Goal: Ask a question

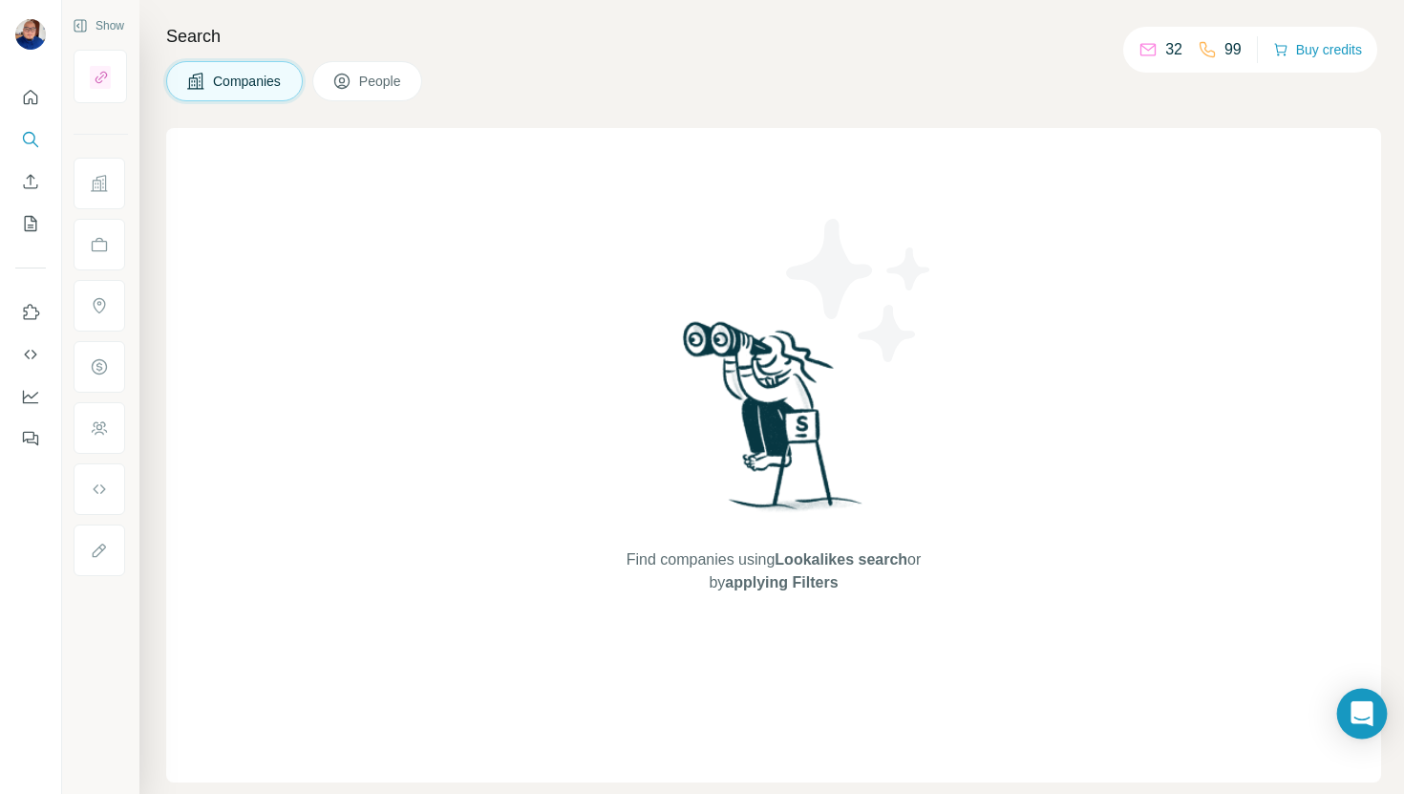
click at [1360, 717] on icon "Open Intercom Messenger" at bounding box center [1362, 713] width 22 height 25
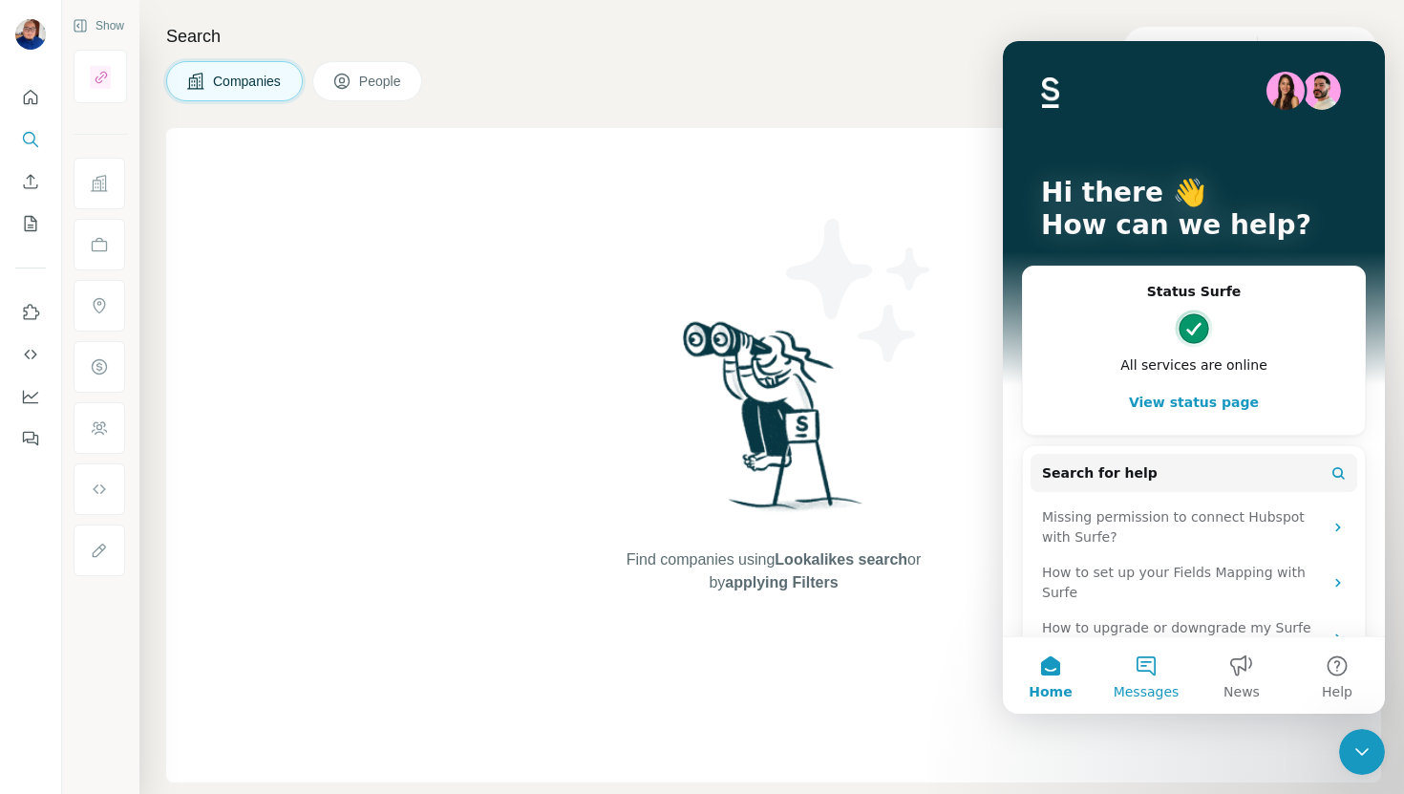
click at [1142, 673] on button "Messages" at bounding box center [1147, 675] width 96 height 76
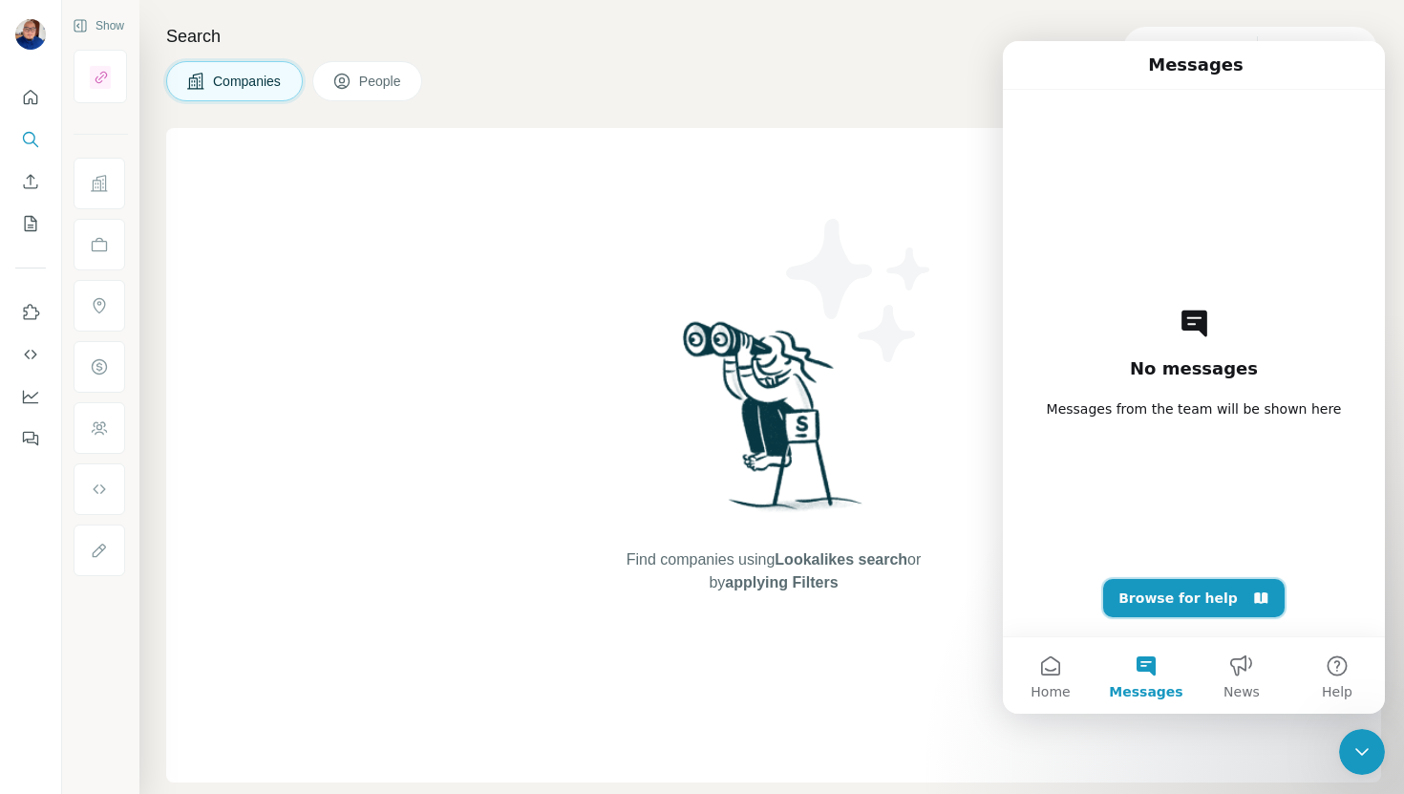
click at [1188, 602] on button "Browse for help" at bounding box center [1193, 598] width 181 height 38
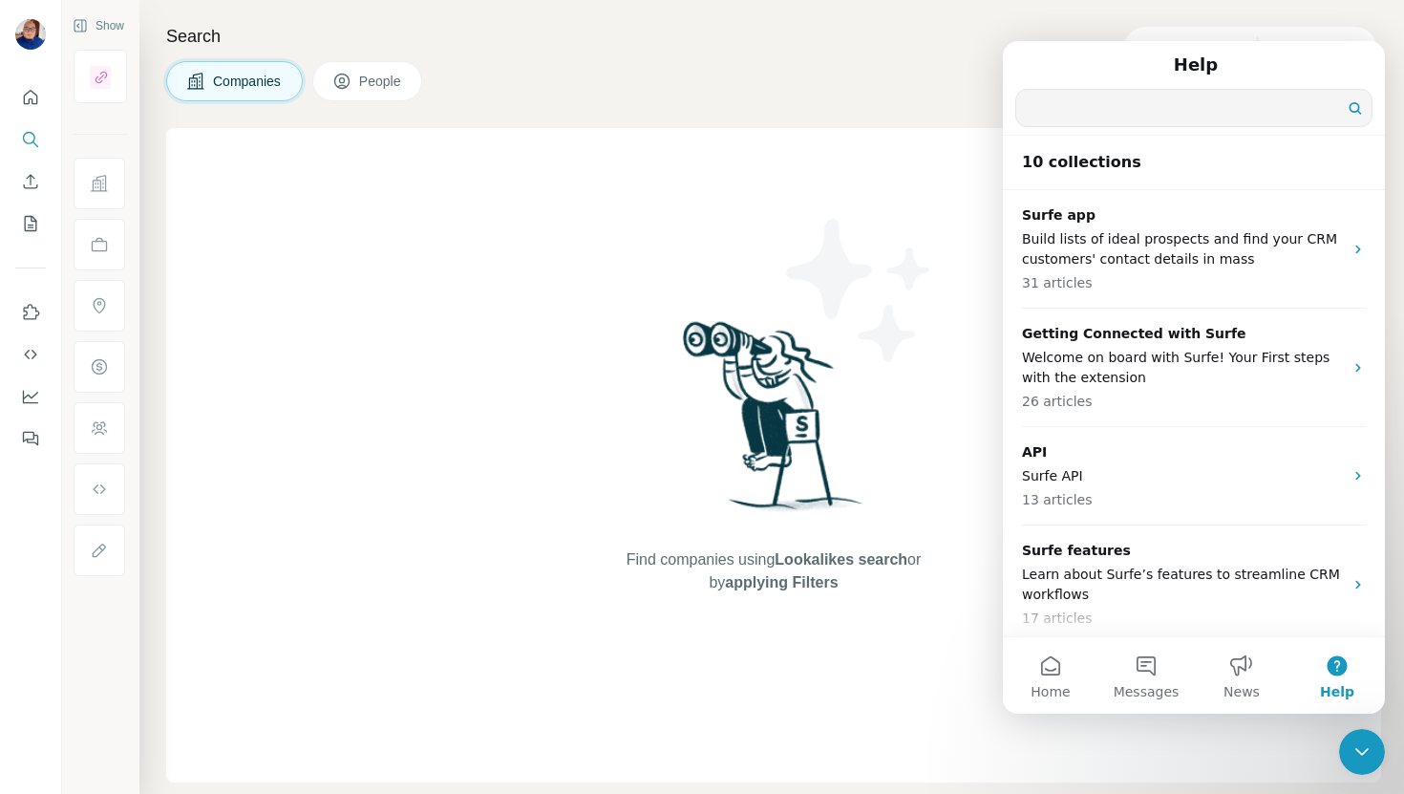
click at [1095, 114] on input "Search for help" at bounding box center [1193, 108] width 355 height 36
type input "*******"
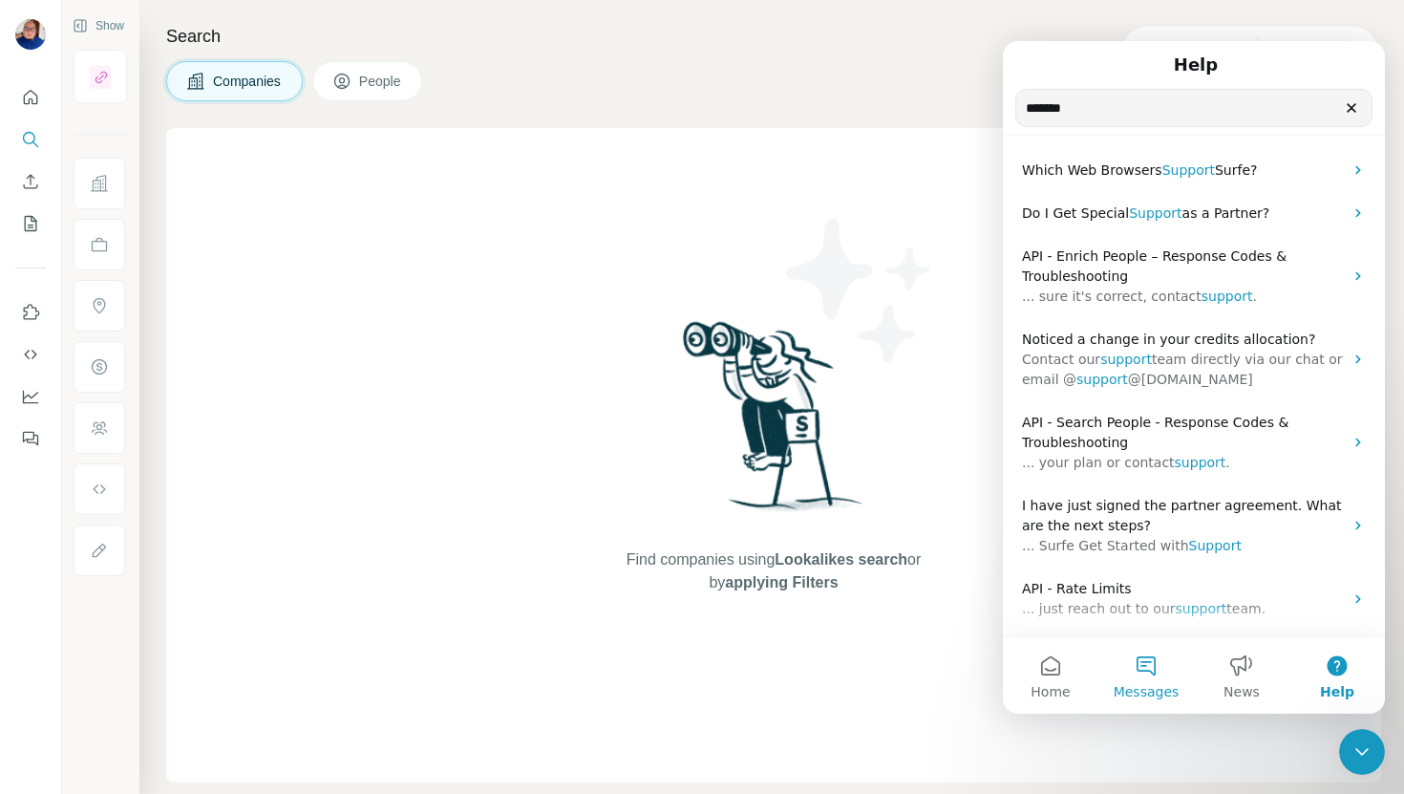
click at [1138, 665] on button "Messages" at bounding box center [1147, 675] width 96 height 76
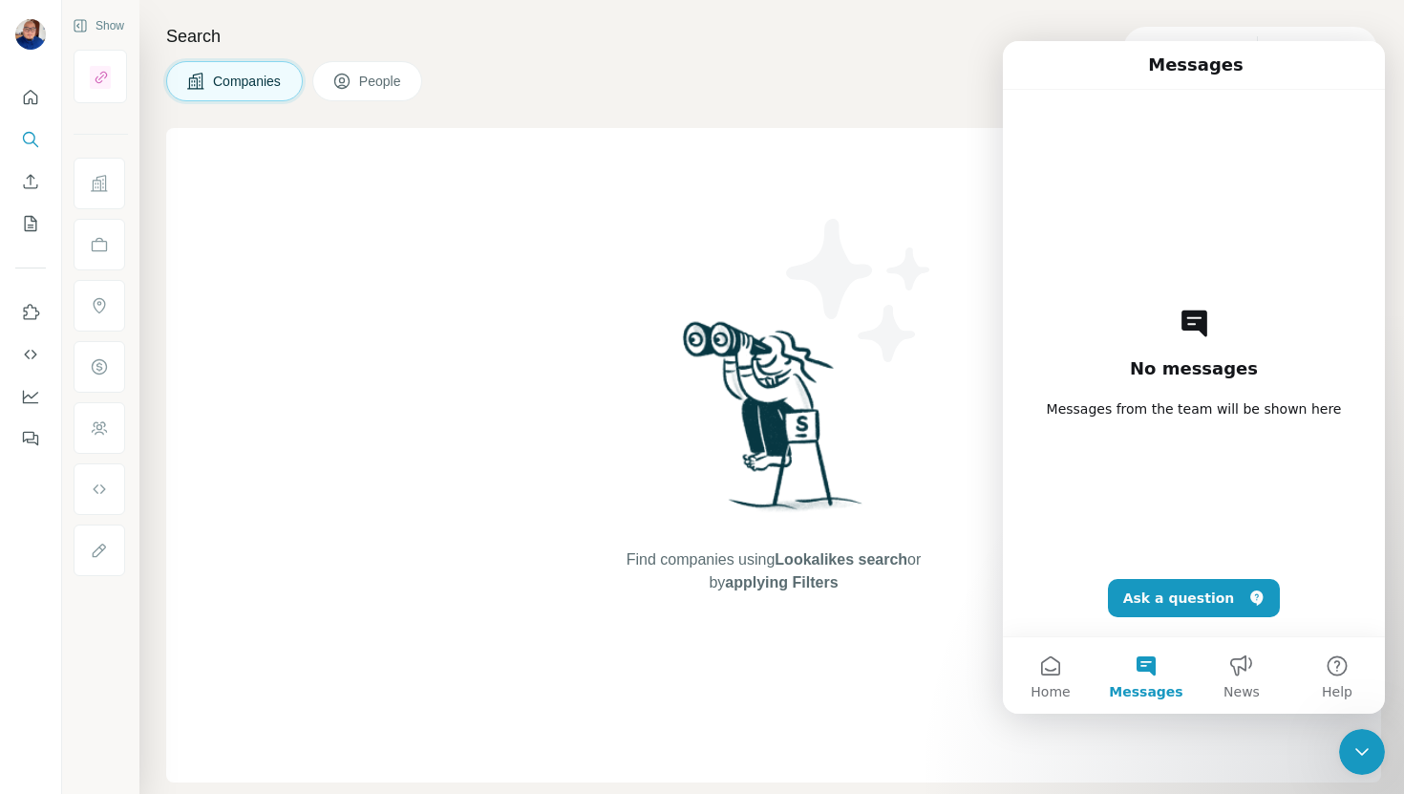
click at [1165, 623] on div "No messages Messages from the team will be shown here Ask a question" at bounding box center [1193, 363] width 315 height 546
click at [1174, 595] on button "Ask a question" at bounding box center [1194, 598] width 173 height 38
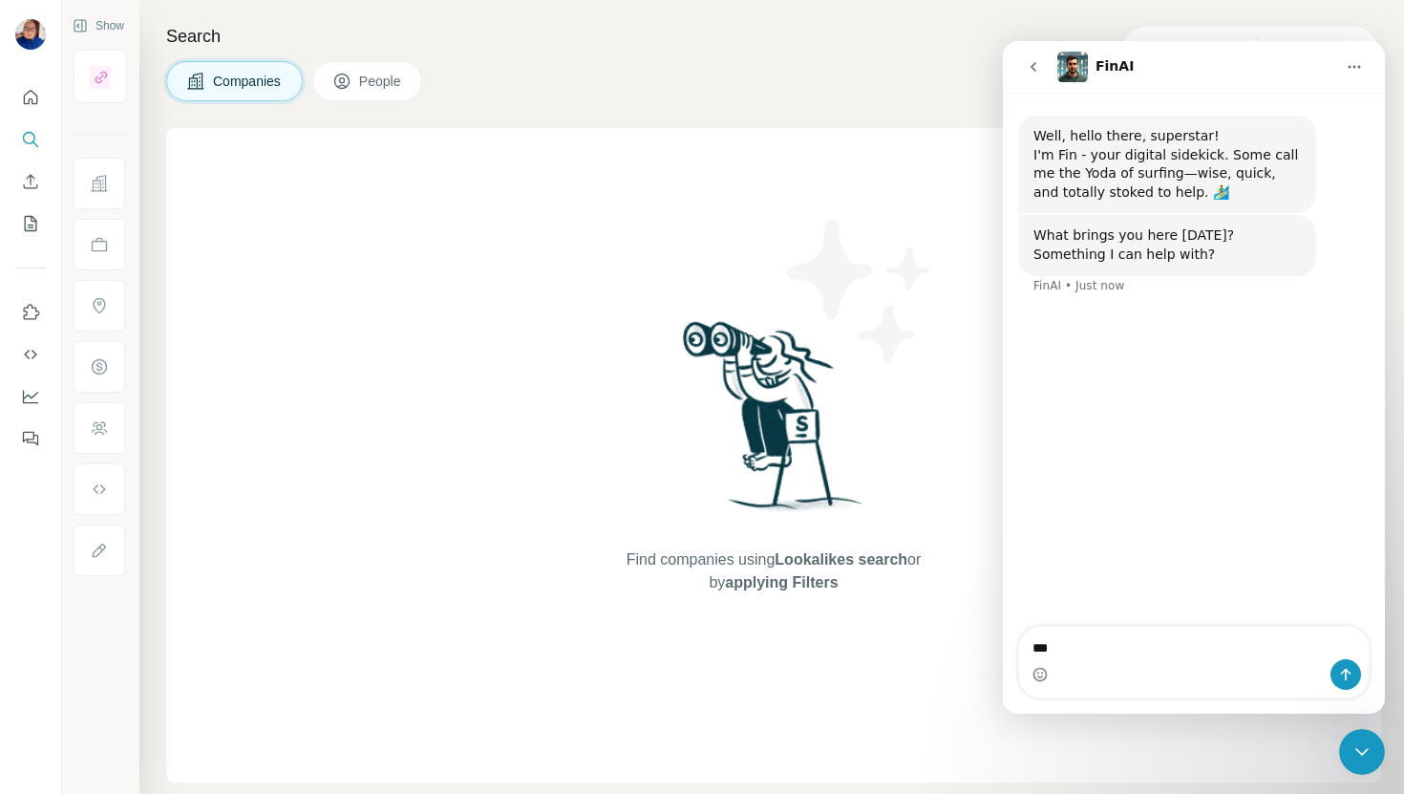
type textarea "****"
type textarea "******"
type textarea "*******"
click at [1354, 64] on icon "Home" at bounding box center [1354, 66] width 15 height 15
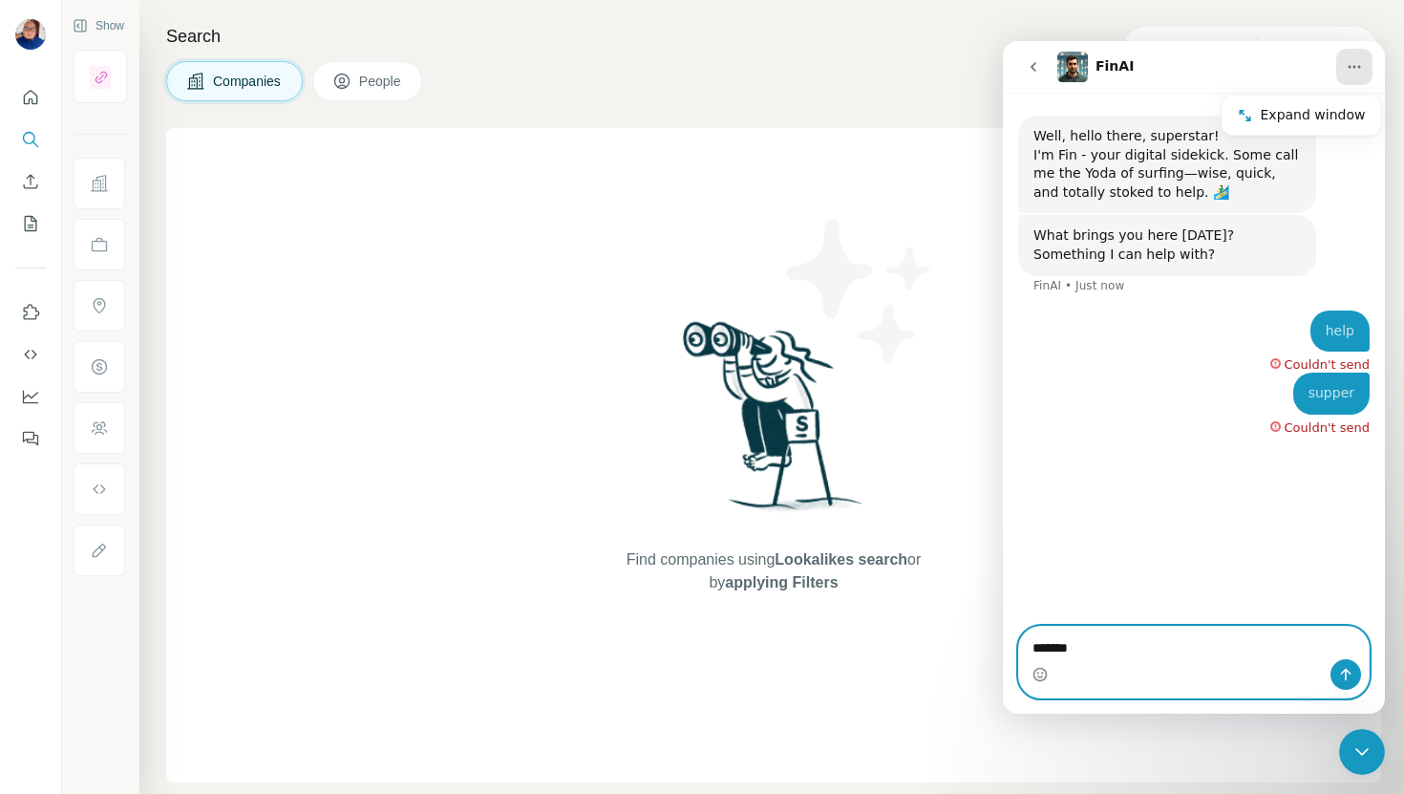
click at [1096, 643] on textarea "*******" at bounding box center [1194, 643] width 350 height 32
type textarea "**********"
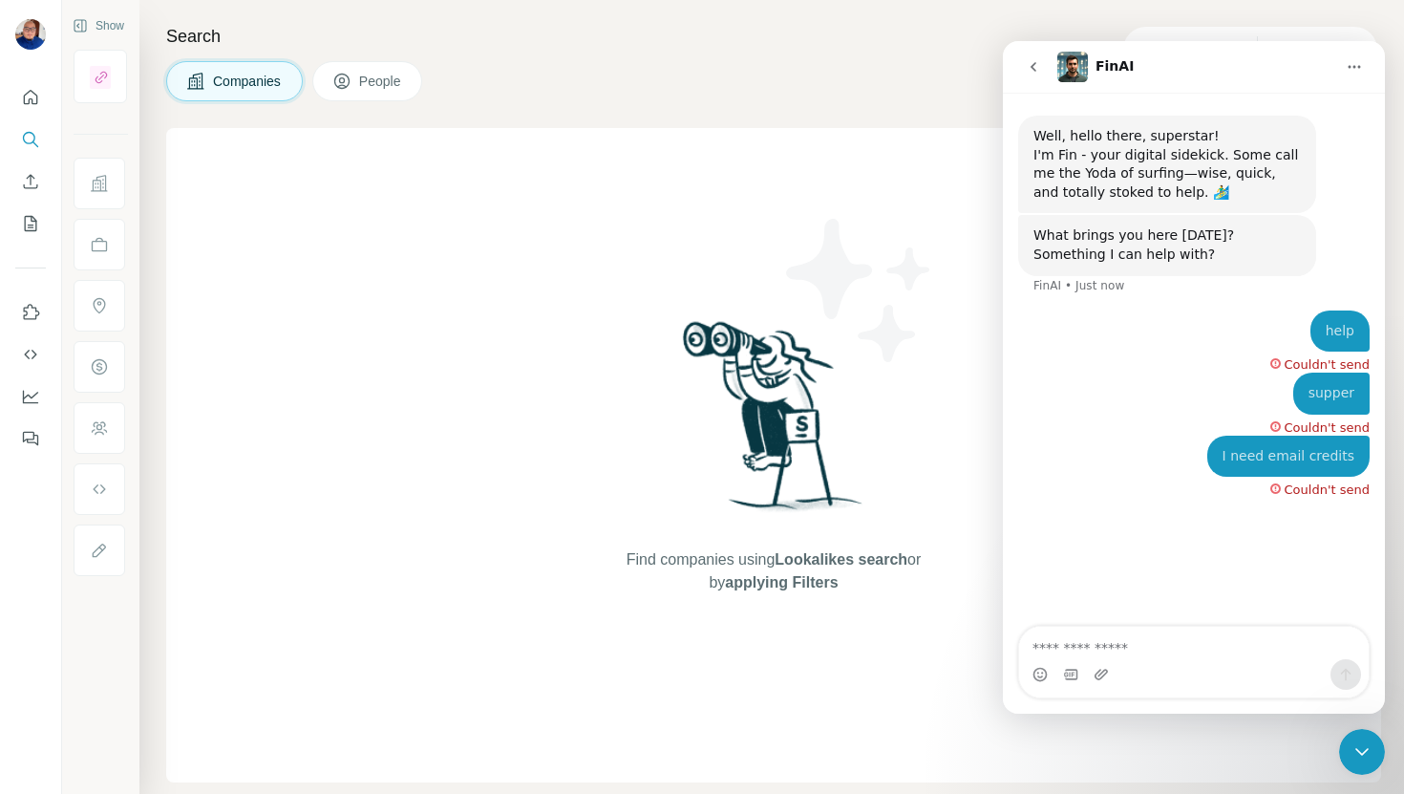
click at [1035, 72] on icon "go back" at bounding box center [1033, 66] width 15 height 15
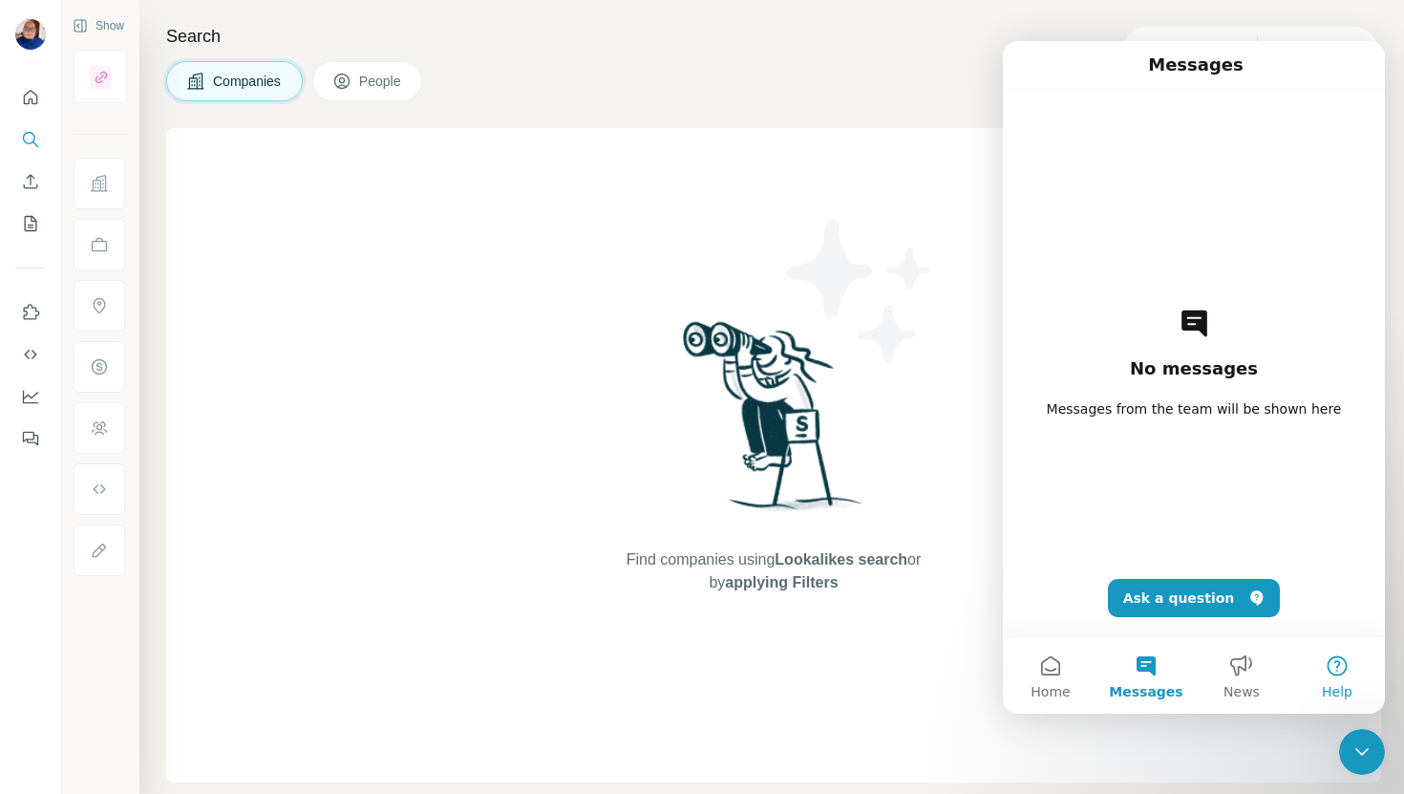
click at [1339, 667] on button "Help" at bounding box center [1338, 675] width 96 height 76
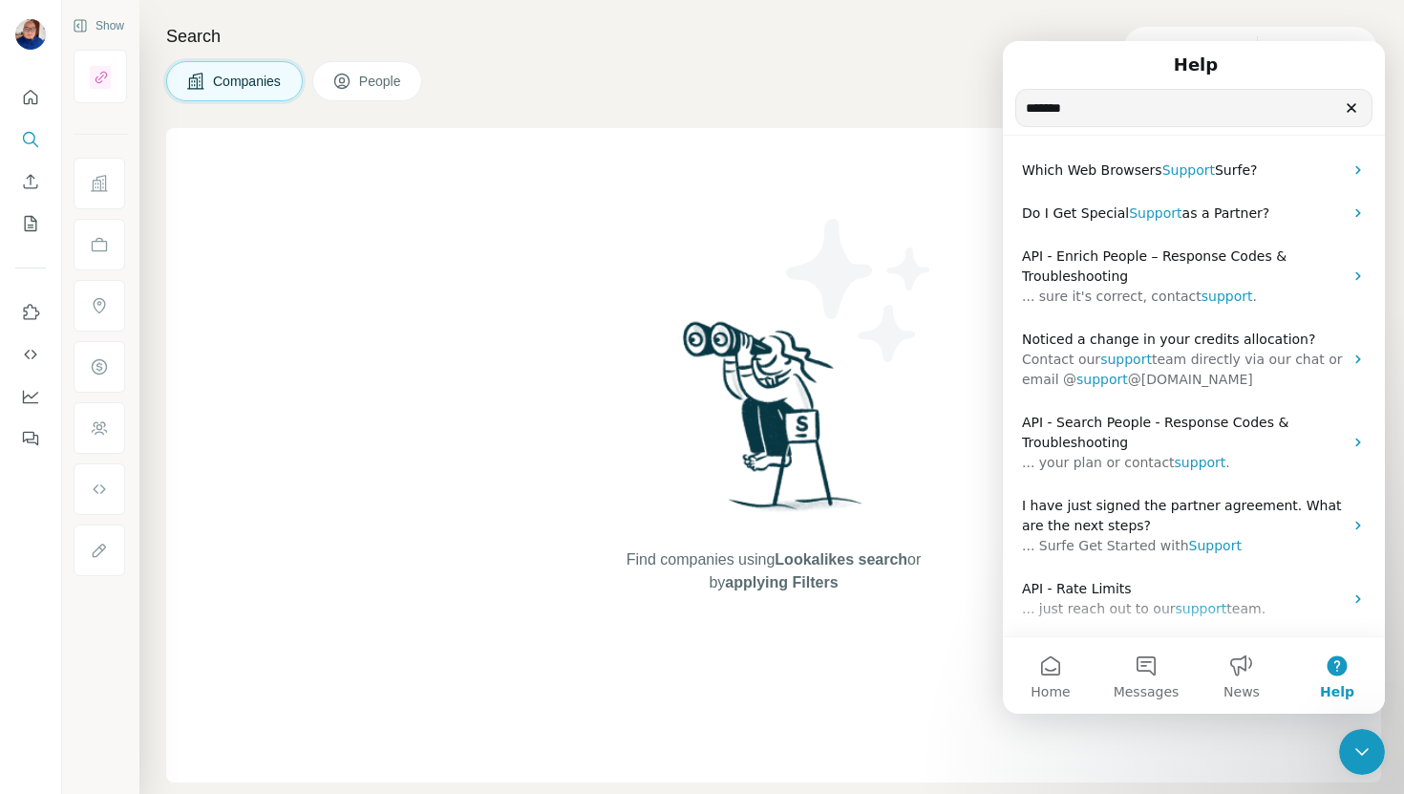
click at [1355, 113] on icon "Clear" at bounding box center [1351, 107] width 15 height 15
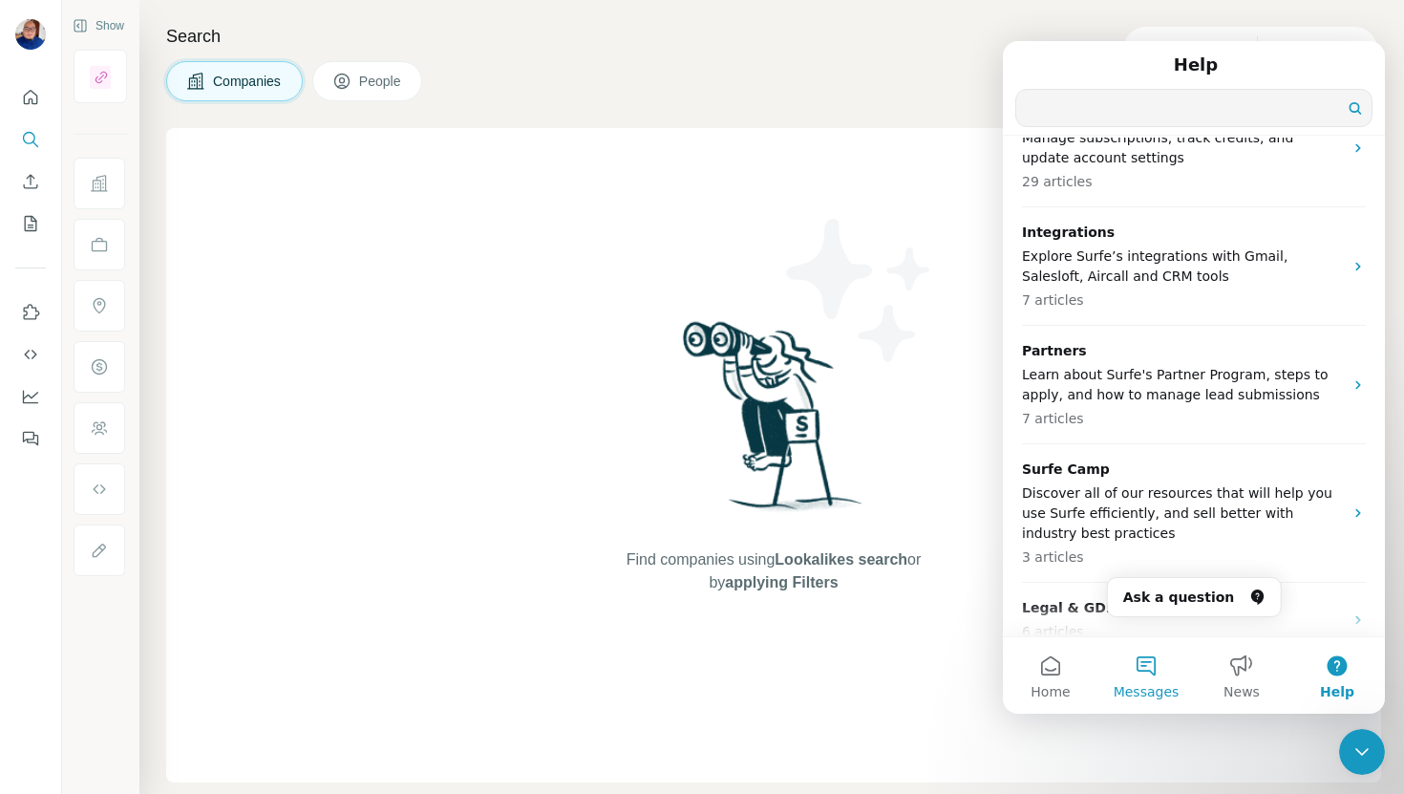
scroll to position [673, 0]
click at [1151, 676] on button "Messages" at bounding box center [1147, 675] width 96 height 76
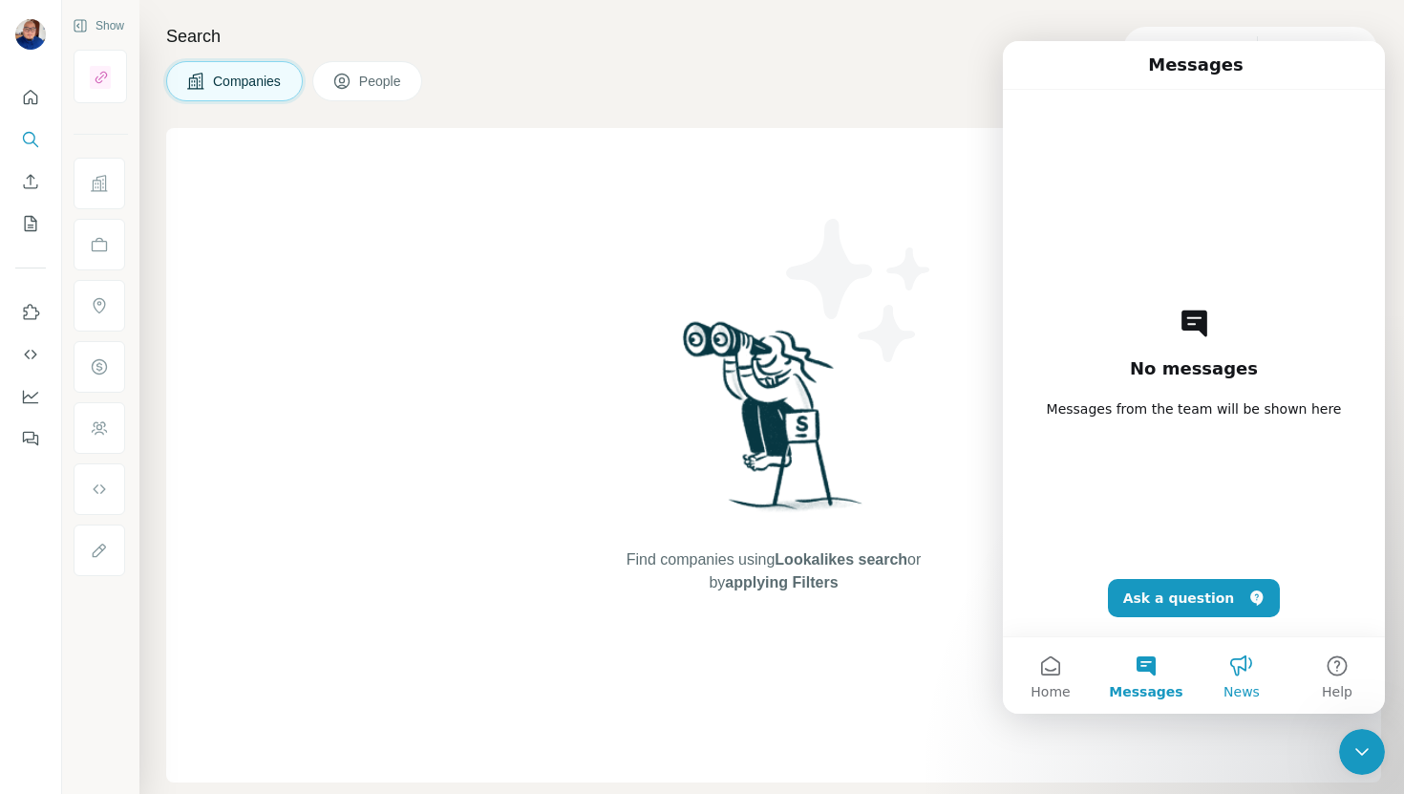
click at [1229, 671] on button "News" at bounding box center [1242, 675] width 96 height 76
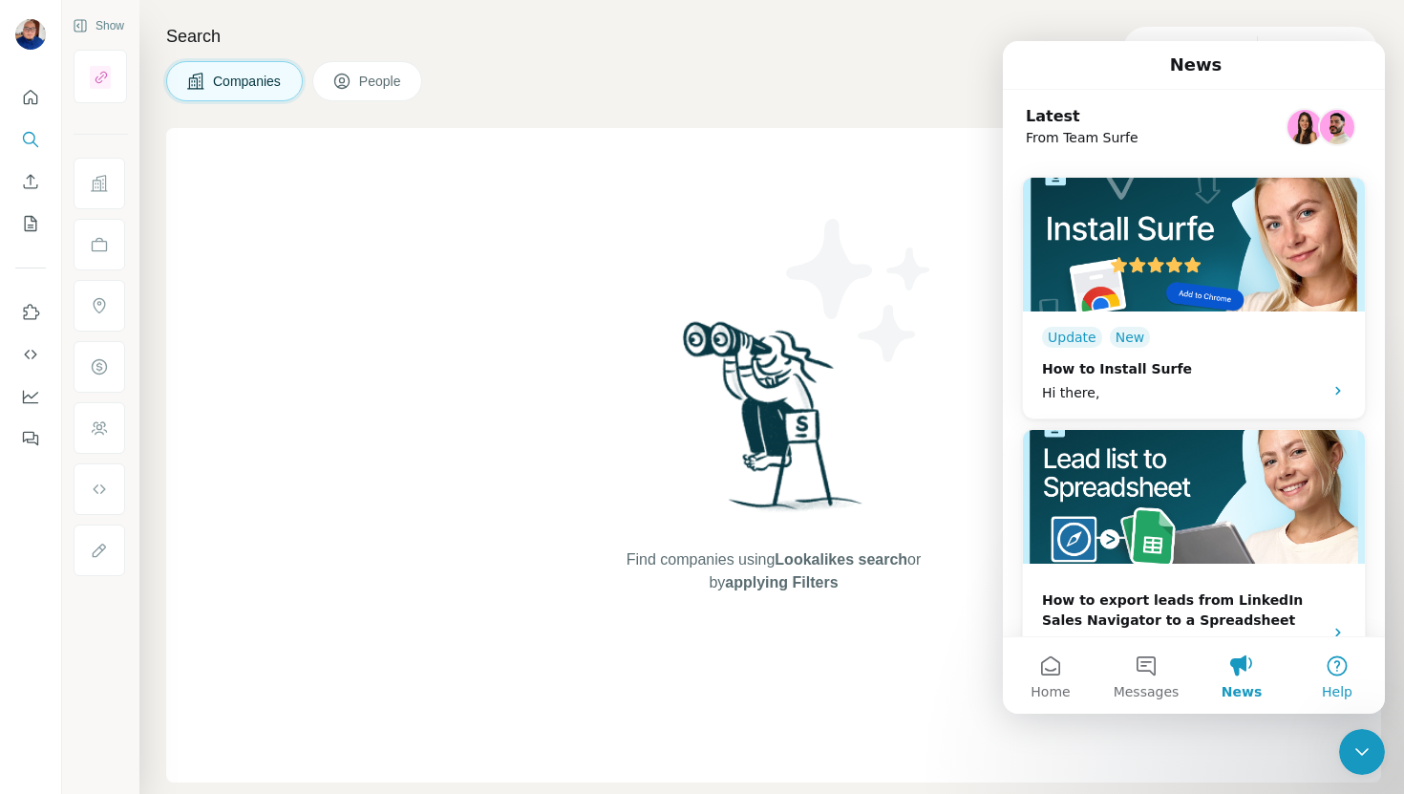
click at [1353, 675] on button "Help" at bounding box center [1338, 675] width 96 height 76
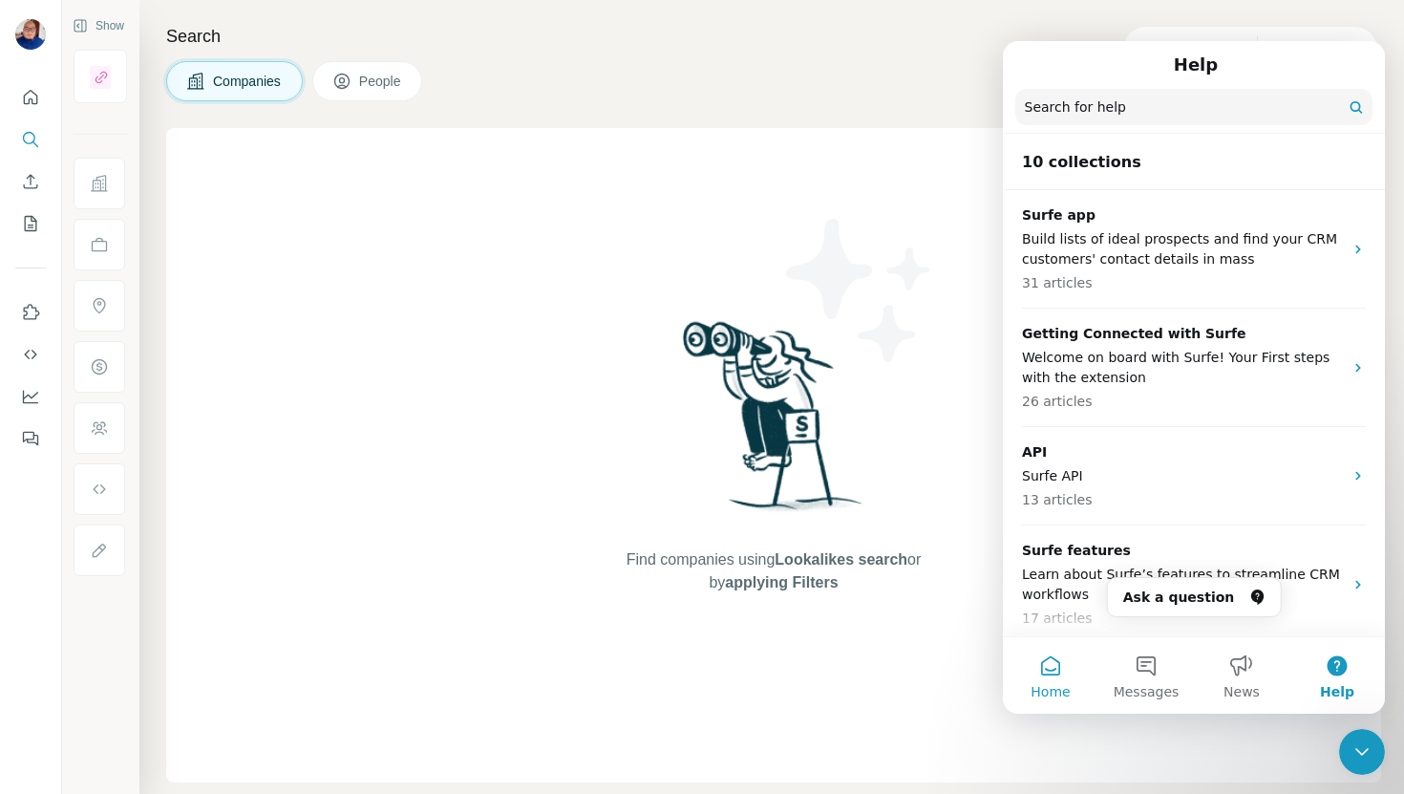
click at [1053, 675] on button "Home" at bounding box center [1051, 675] width 96 height 76
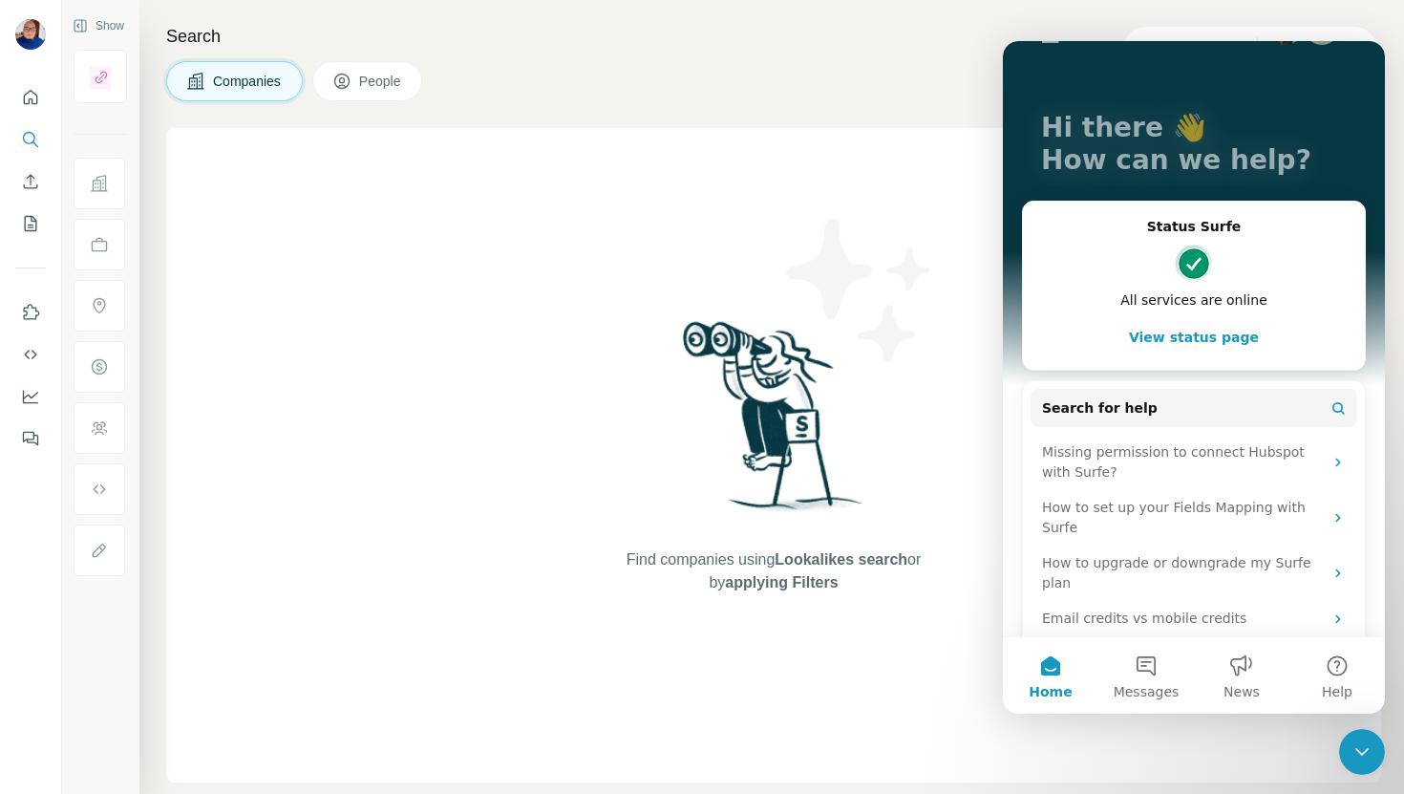
scroll to position [97, 0]
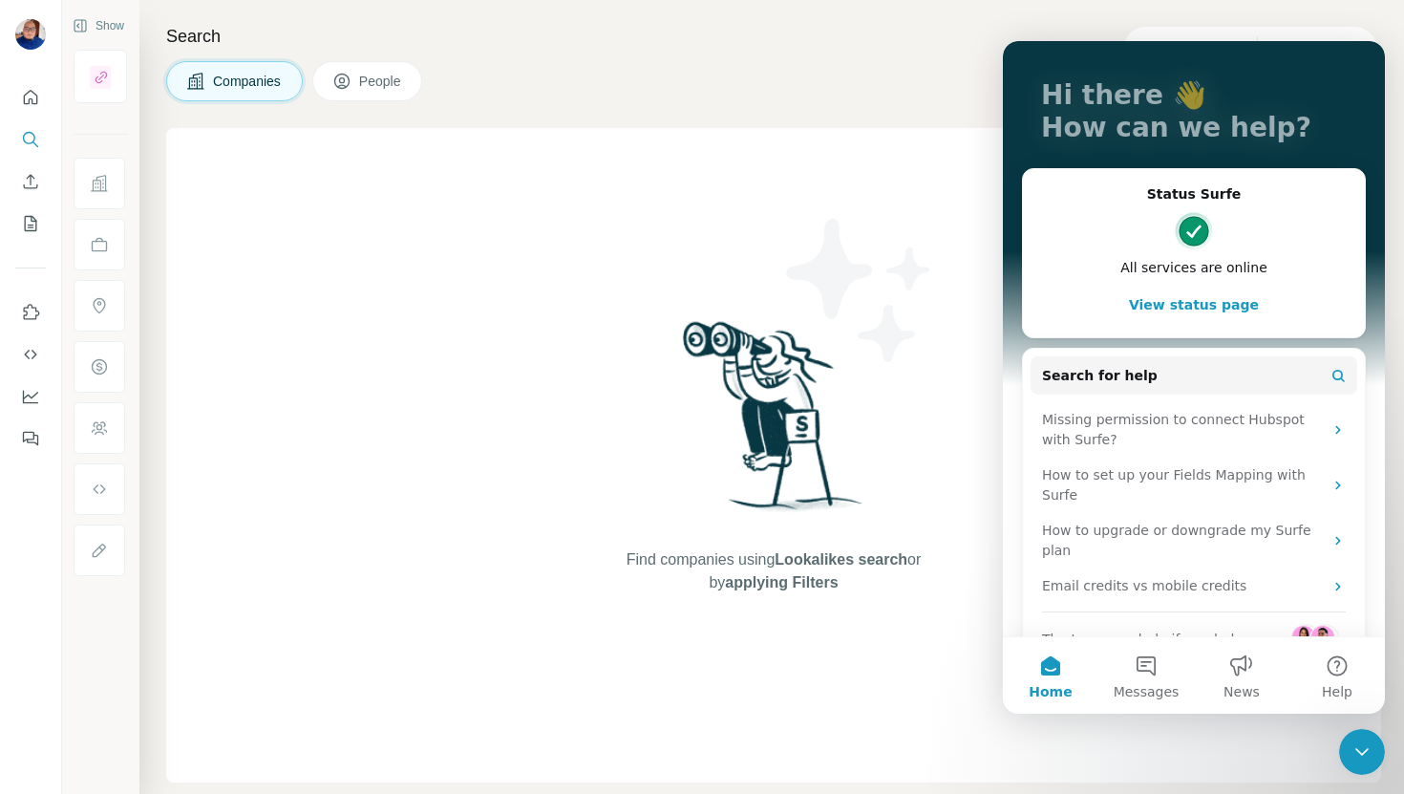
click at [1186, 303] on button "View status page" at bounding box center [1194, 305] width 304 height 38
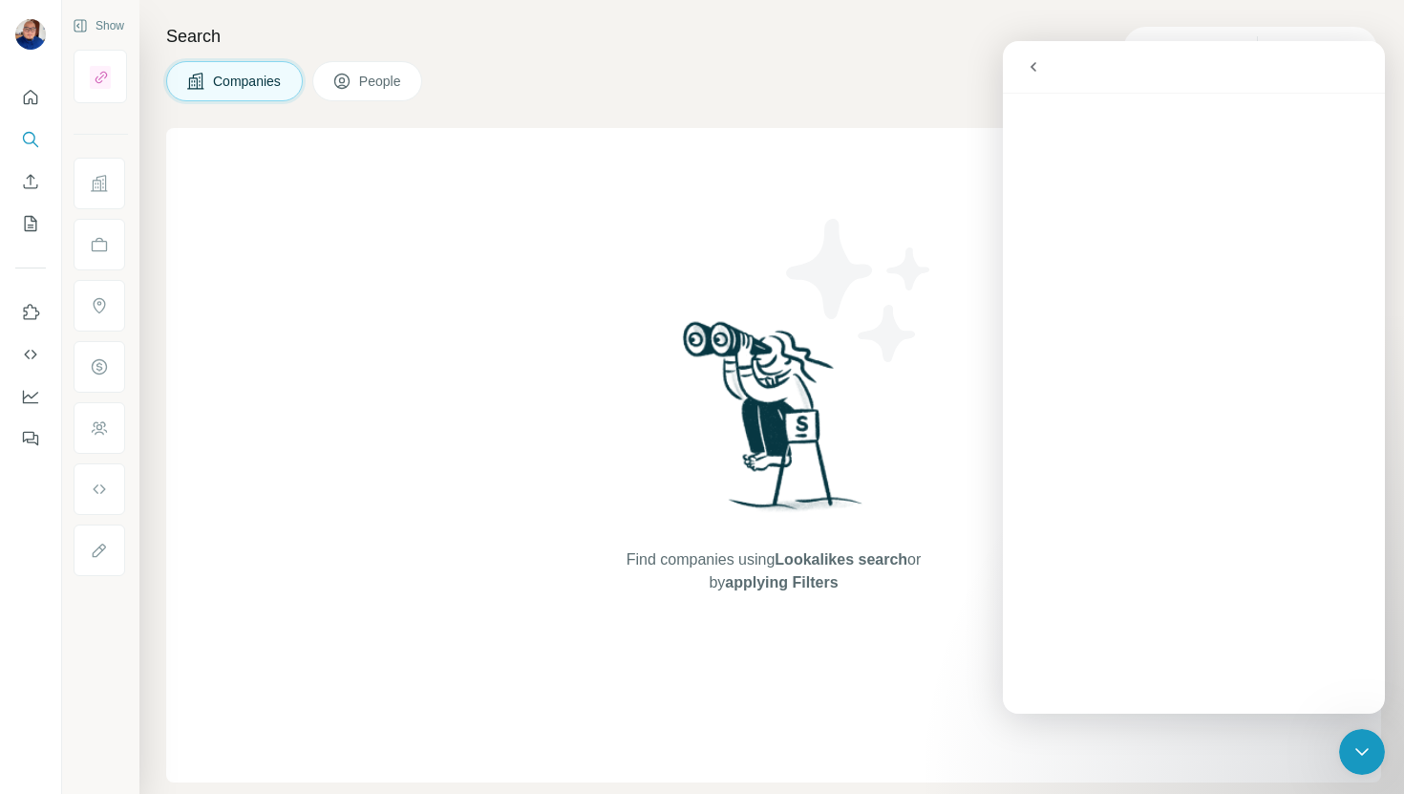
scroll to position [20, 0]
click at [1022, 65] on button "go back" at bounding box center [1033, 67] width 36 height 36
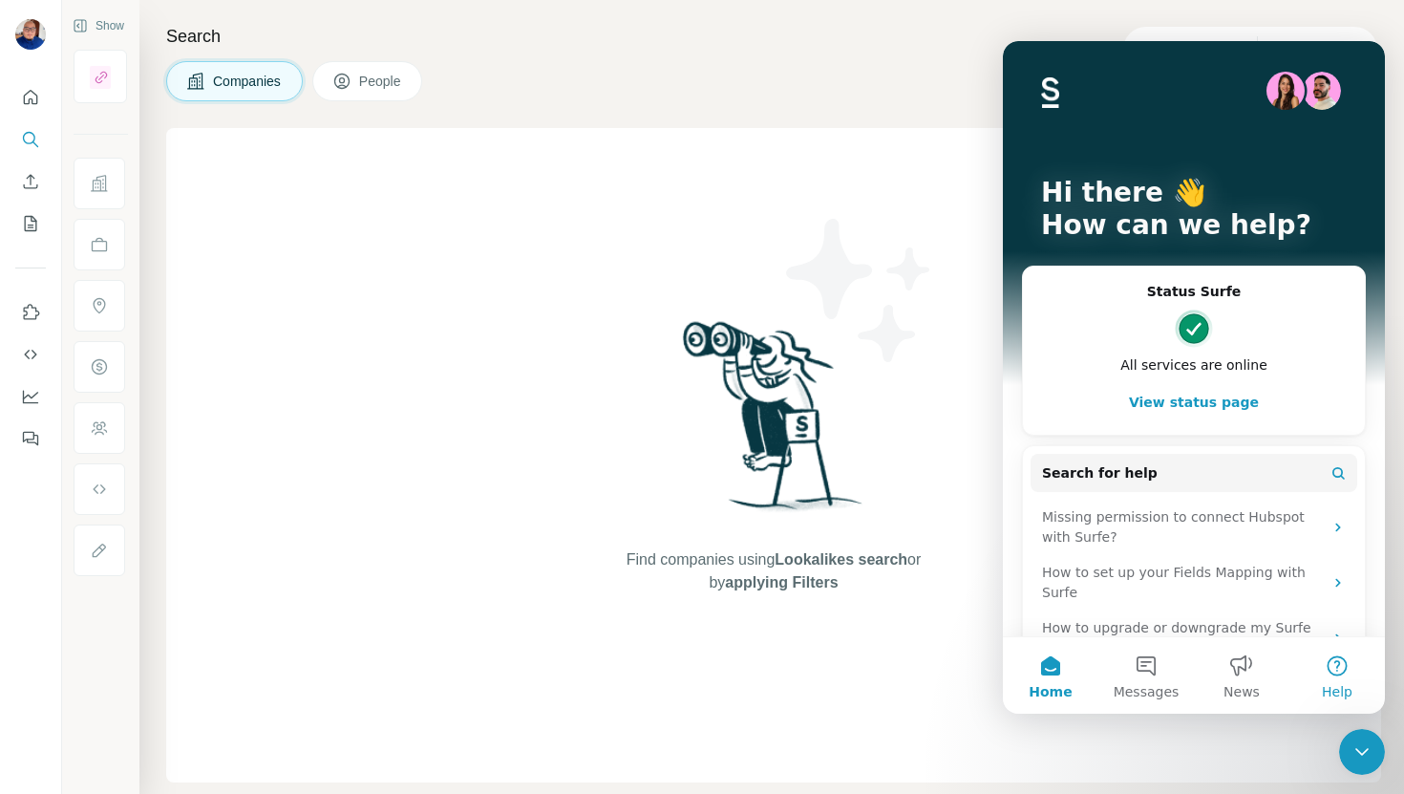
click at [1331, 666] on button "Help" at bounding box center [1338, 675] width 96 height 76
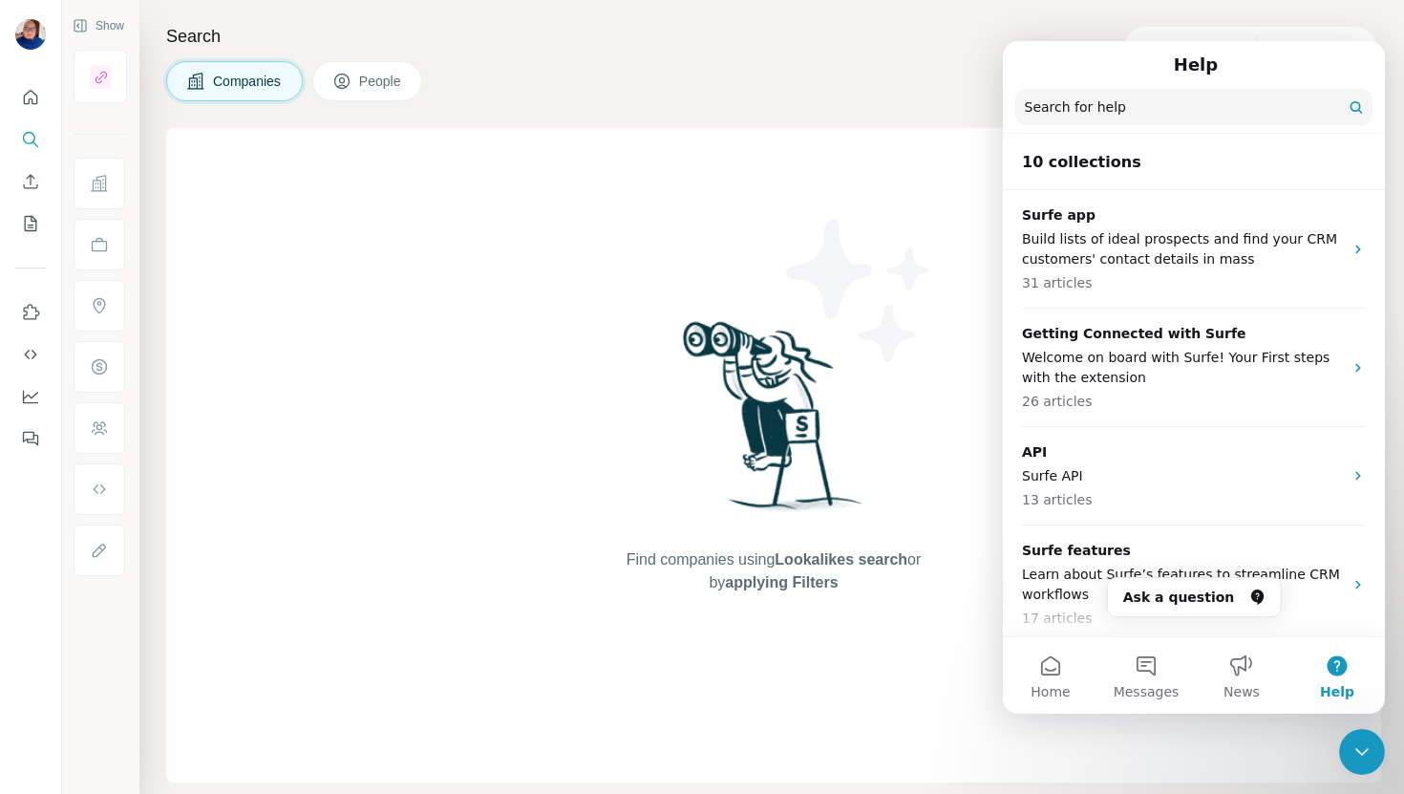
click at [1203, 117] on input "Search for help" at bounding box center [1193, 107] width 357 height 36
type input "*******"
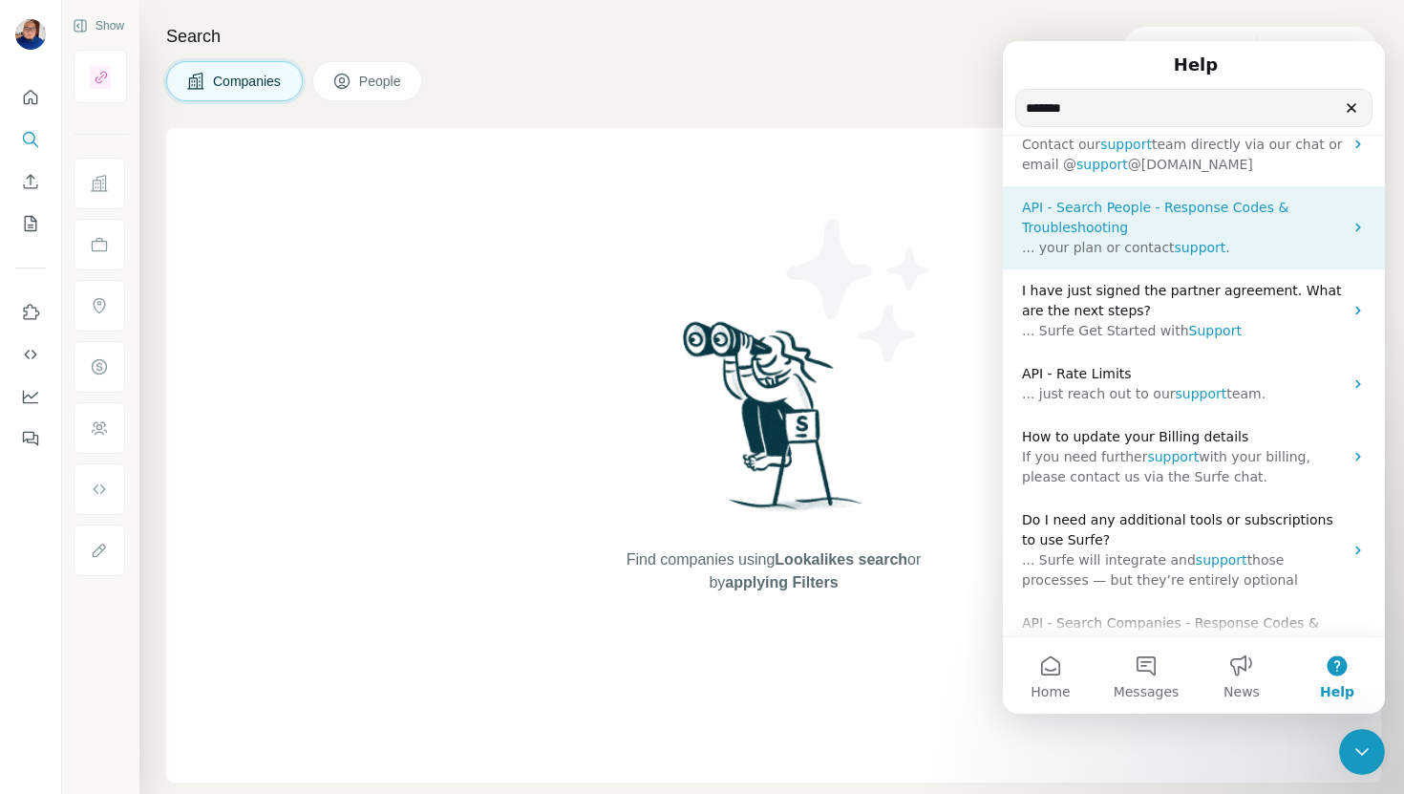
scroll to position [263, 0]
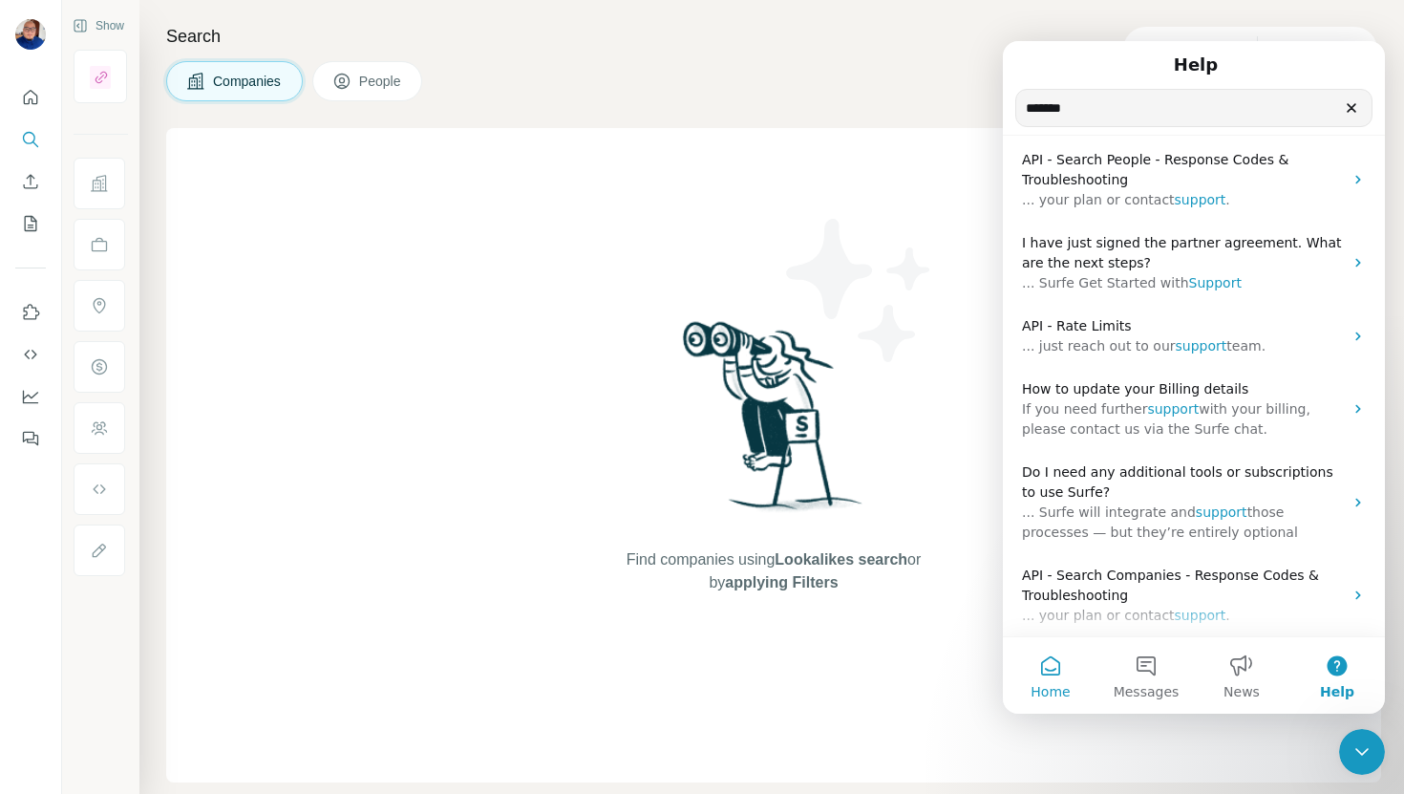
click at [1044, 672] on button "Home" at bounding box center [1051, 675] width 96 height 76
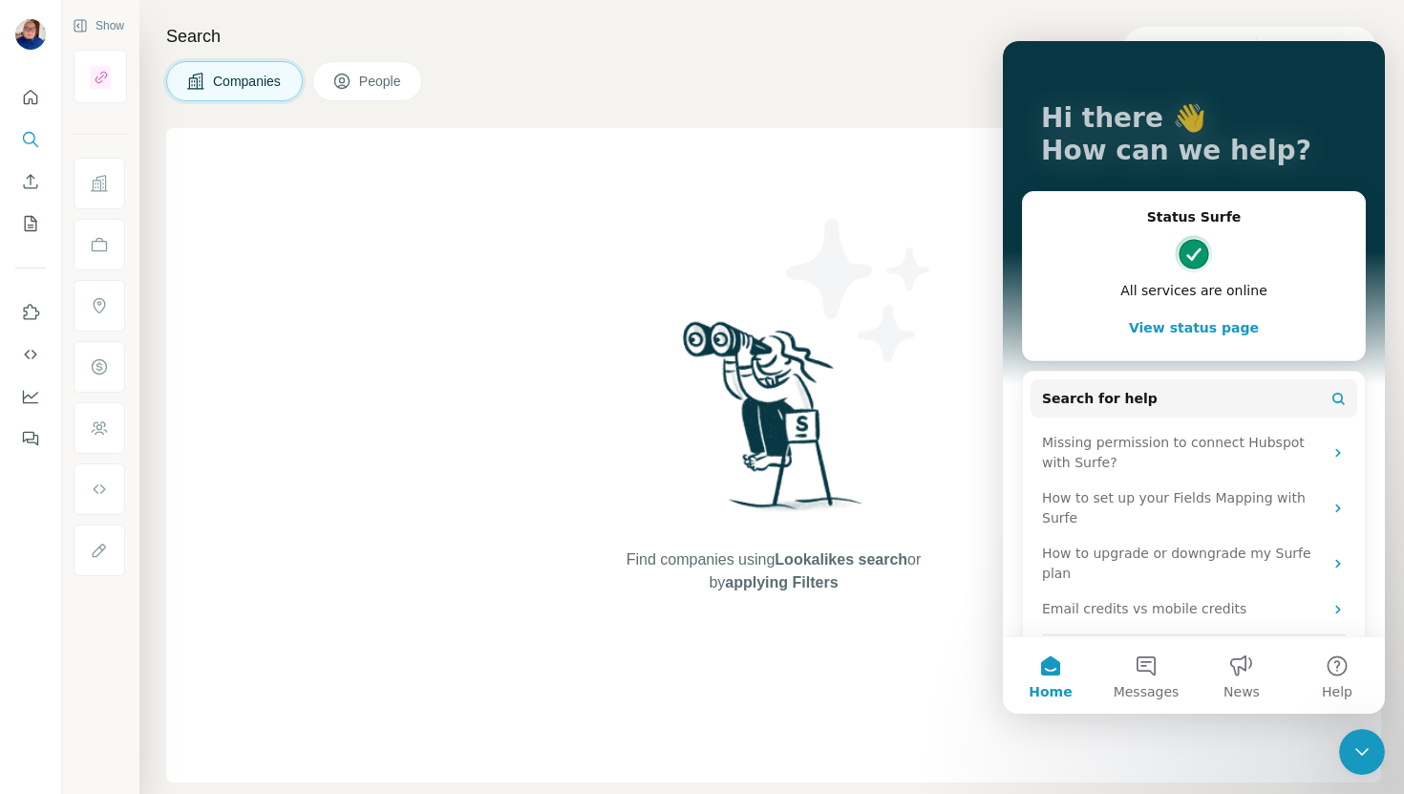
scroll to position [97, 0]
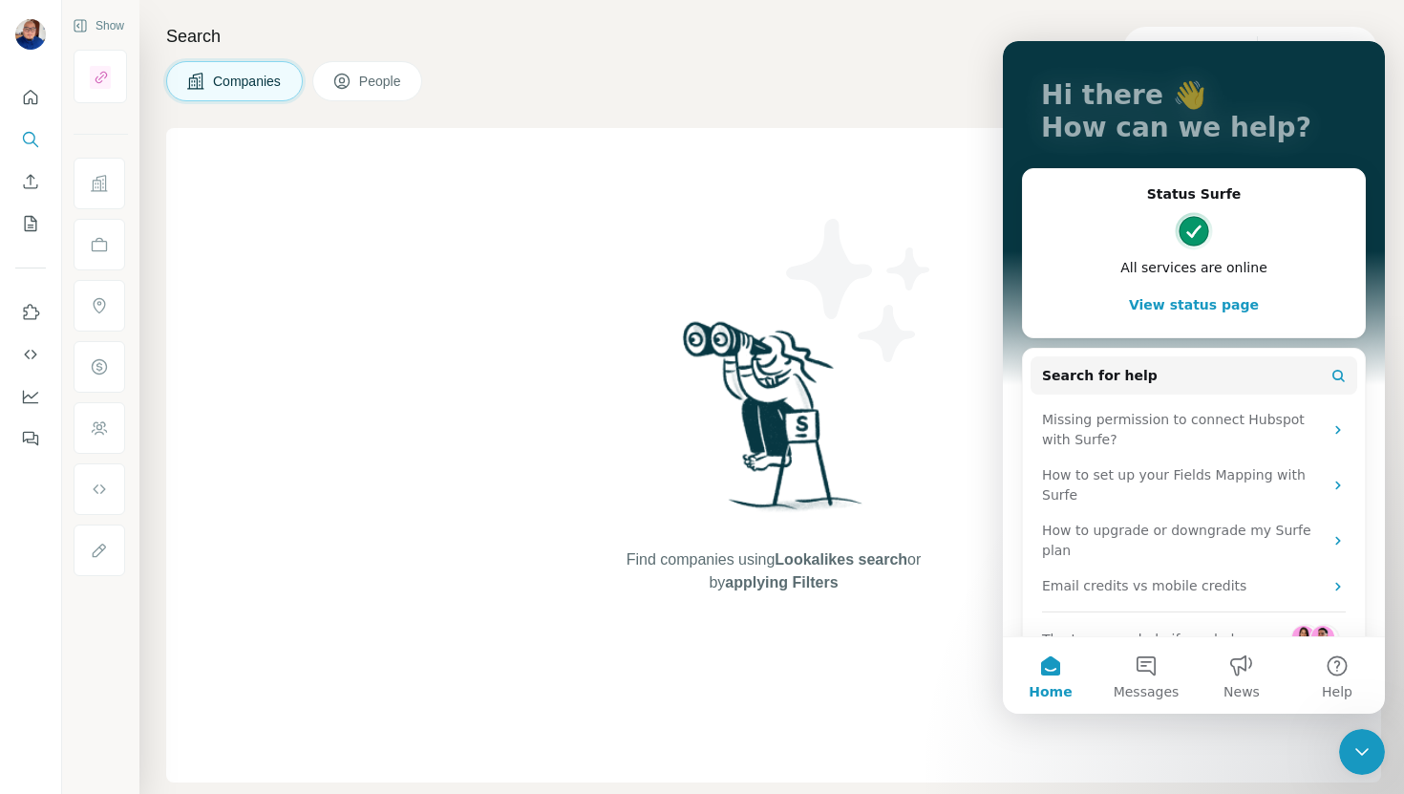
click at [1365, 735] on div "Close Intercom Messenger" at bounding box center [1362, 752] width 46 height 46
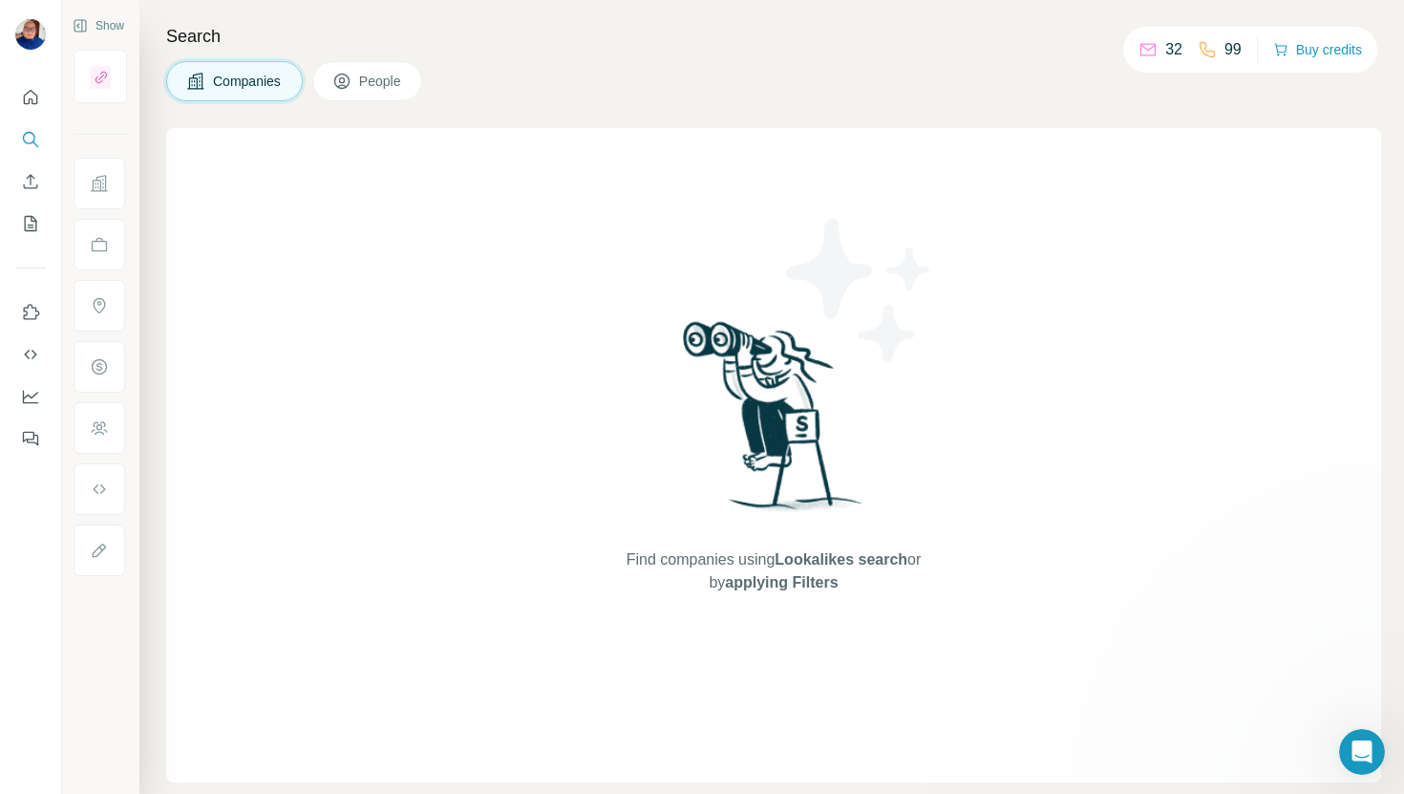
scroll to position [0, 0]
click at [1355, 761] on div "Open Intercom Messenger" at bounding box center [1362, 751] width 63 height 63
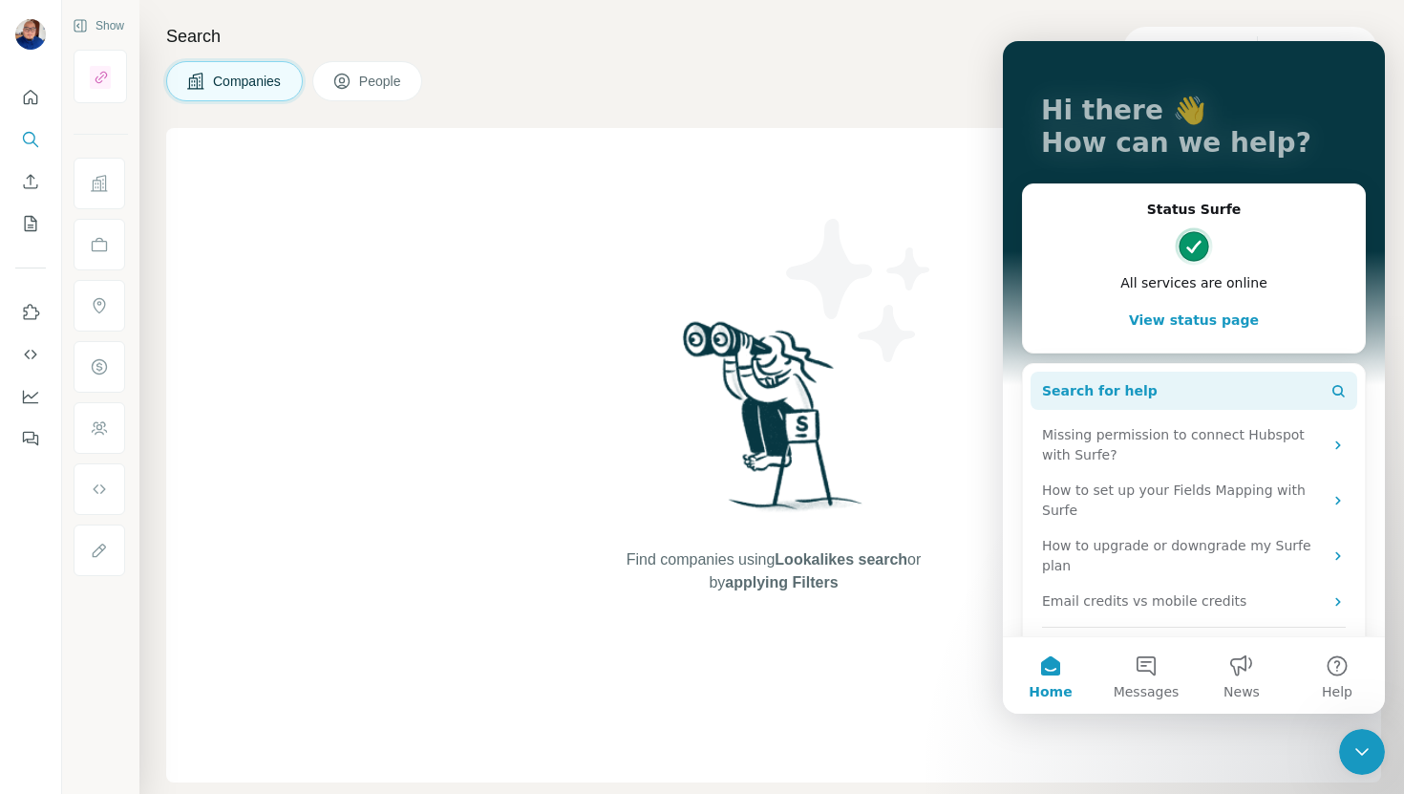
scroll to position [97, 0]
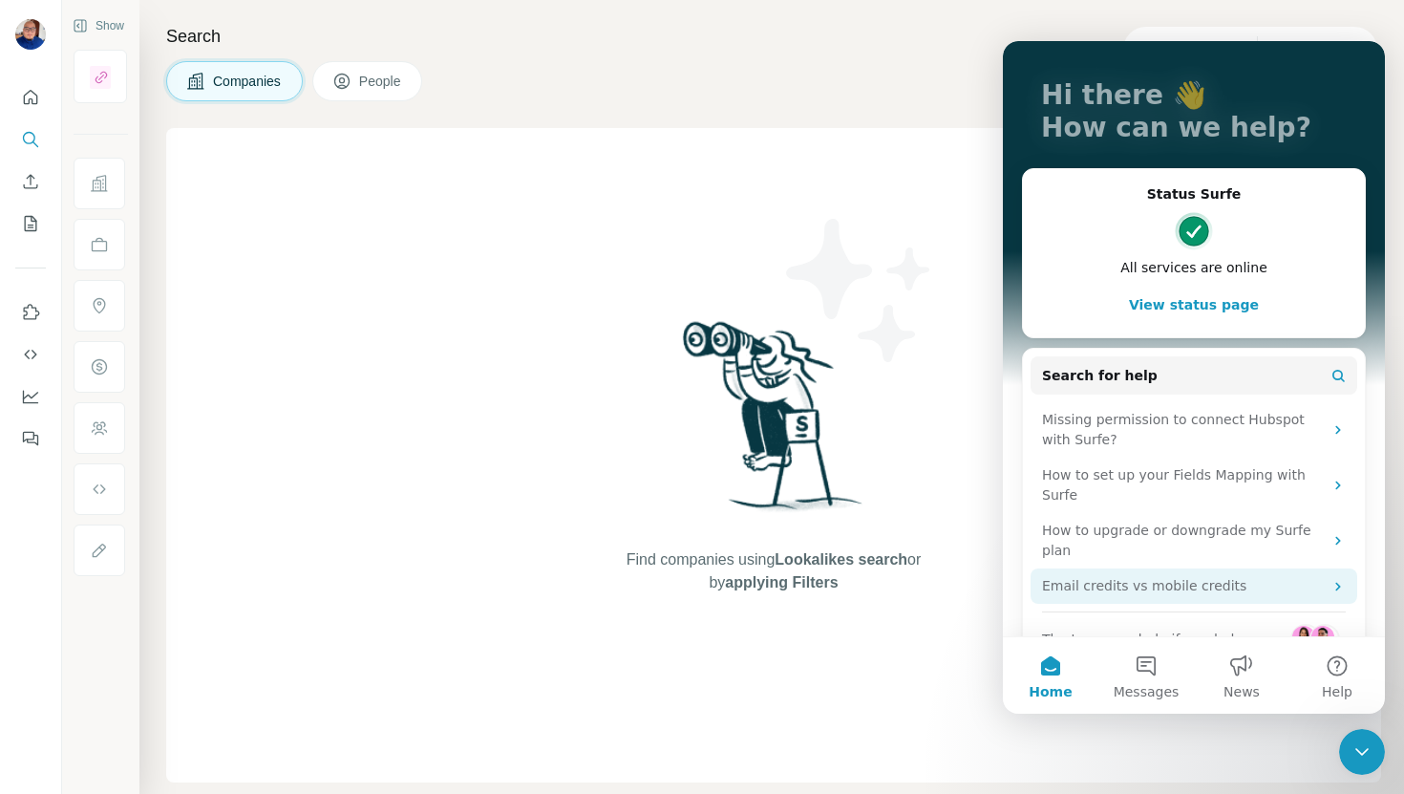
click at [1163, 576] on div "Email credits vs mobile credits" at bounding box center [1182, 586] width 281 height 20
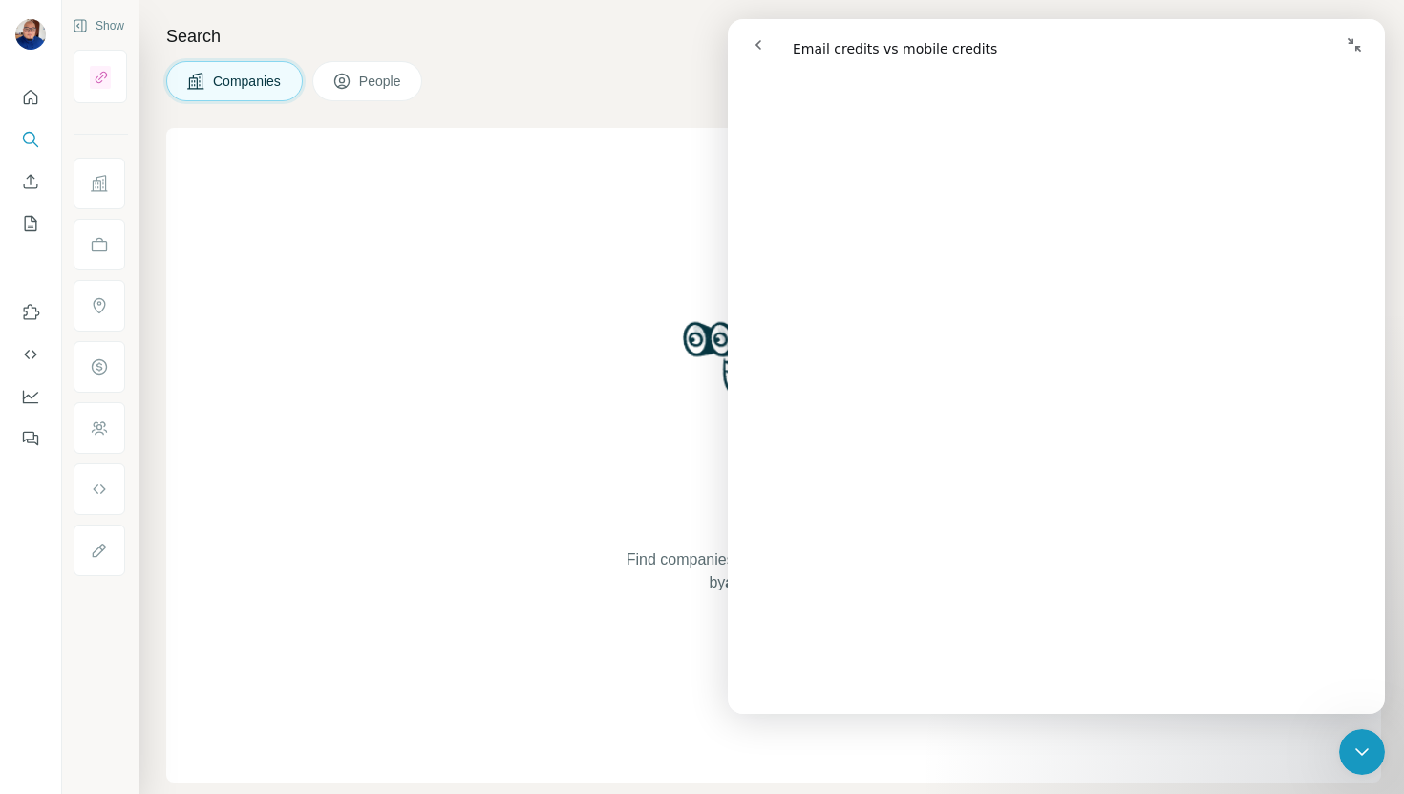
scroll to position [2763, 0]
click at [1009, 635] on span "😞" at bounding box center [1007, 633] width 37 height 51
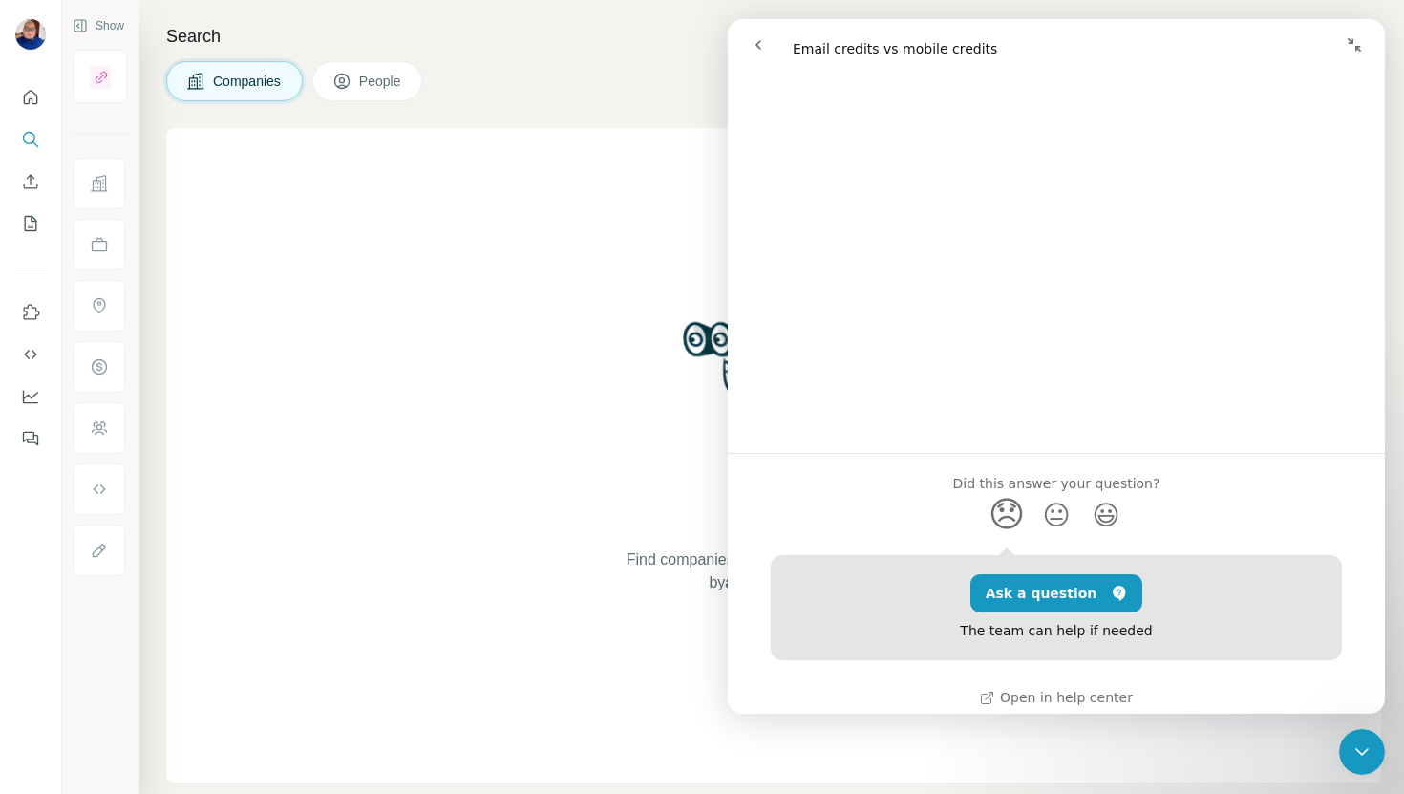
scroll to position [2895, 0]
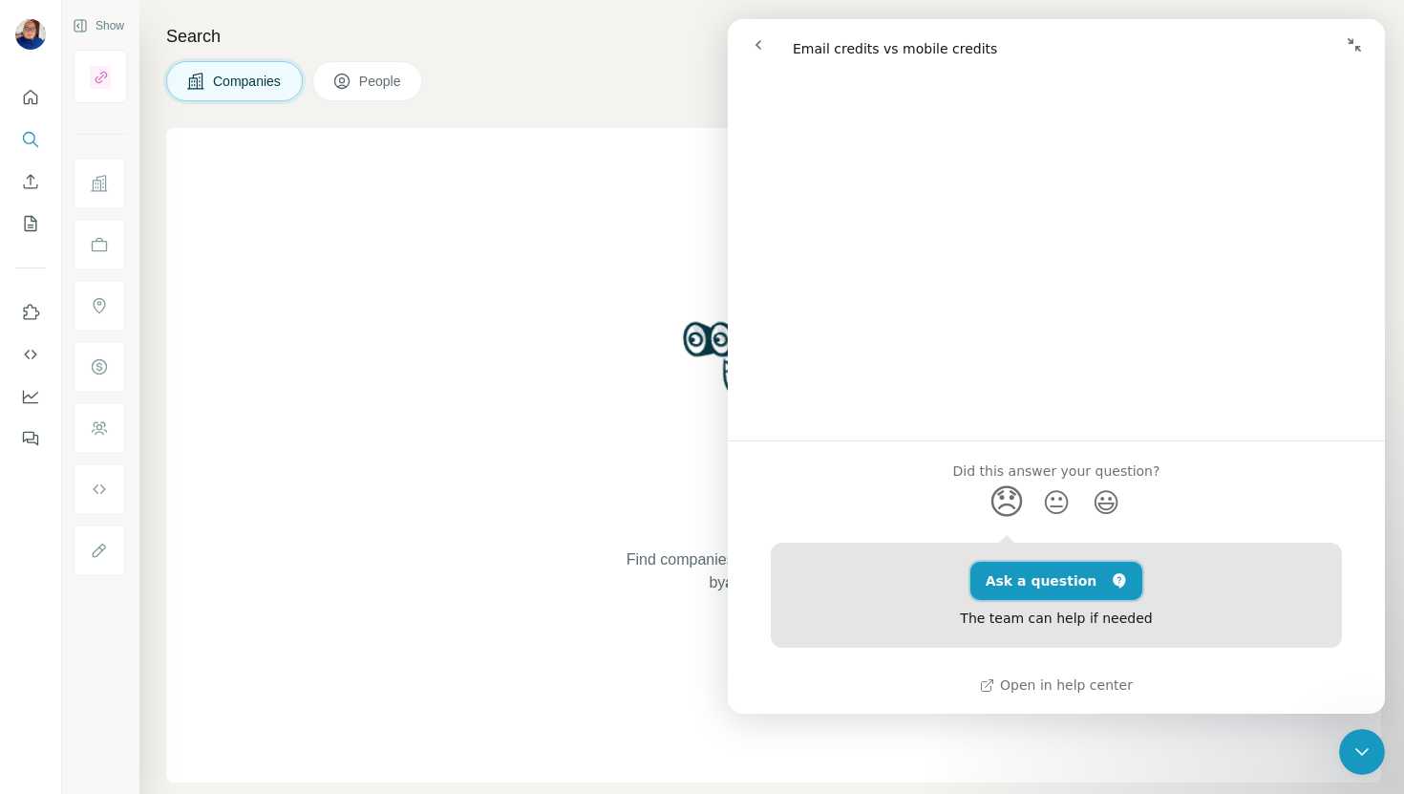
click at [1043, 587] on button "Ask a question" at bounding box center [1057, 581] width 173 height 38
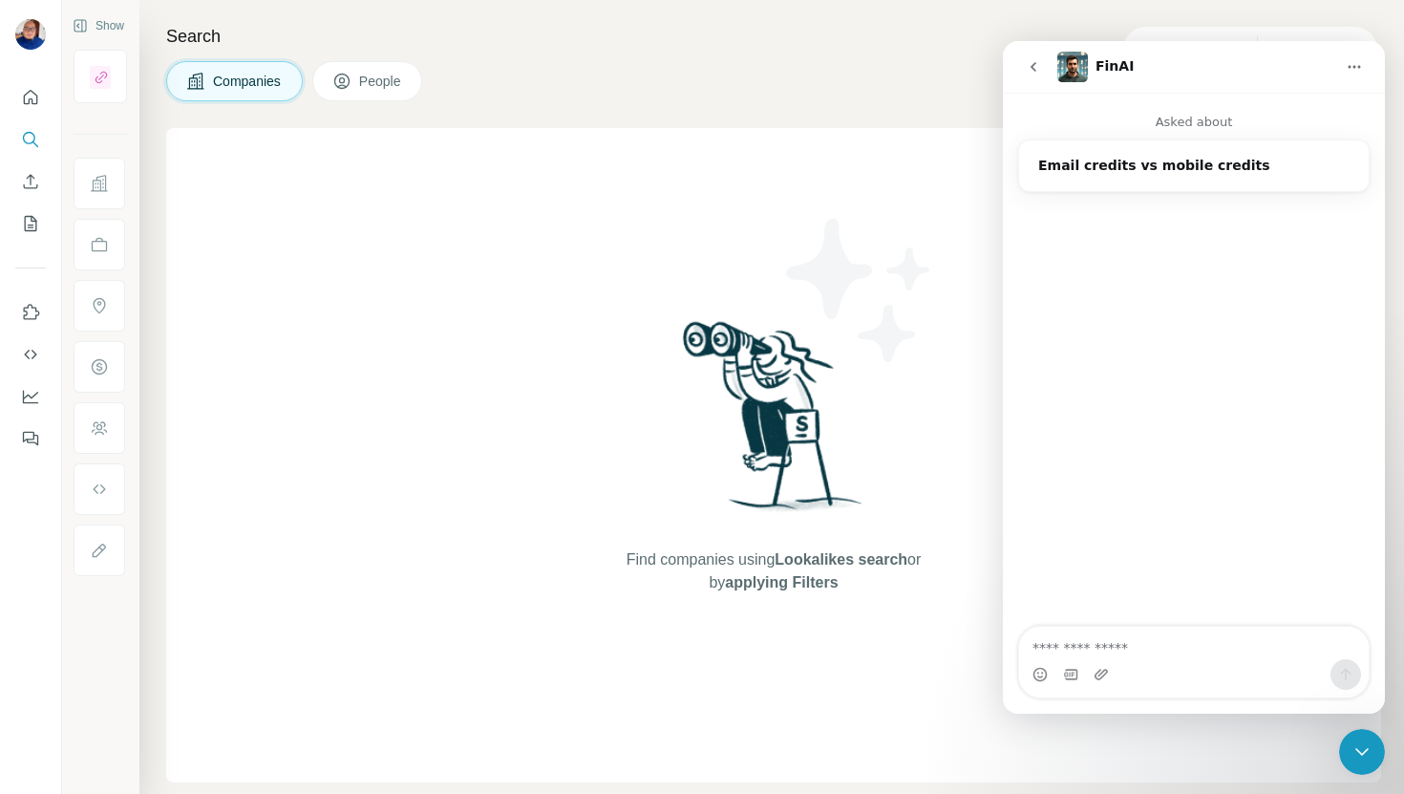
click at [1090, 652] on textarea "Ask a question…" at bounding box center [1194, 643] width 350 height 32
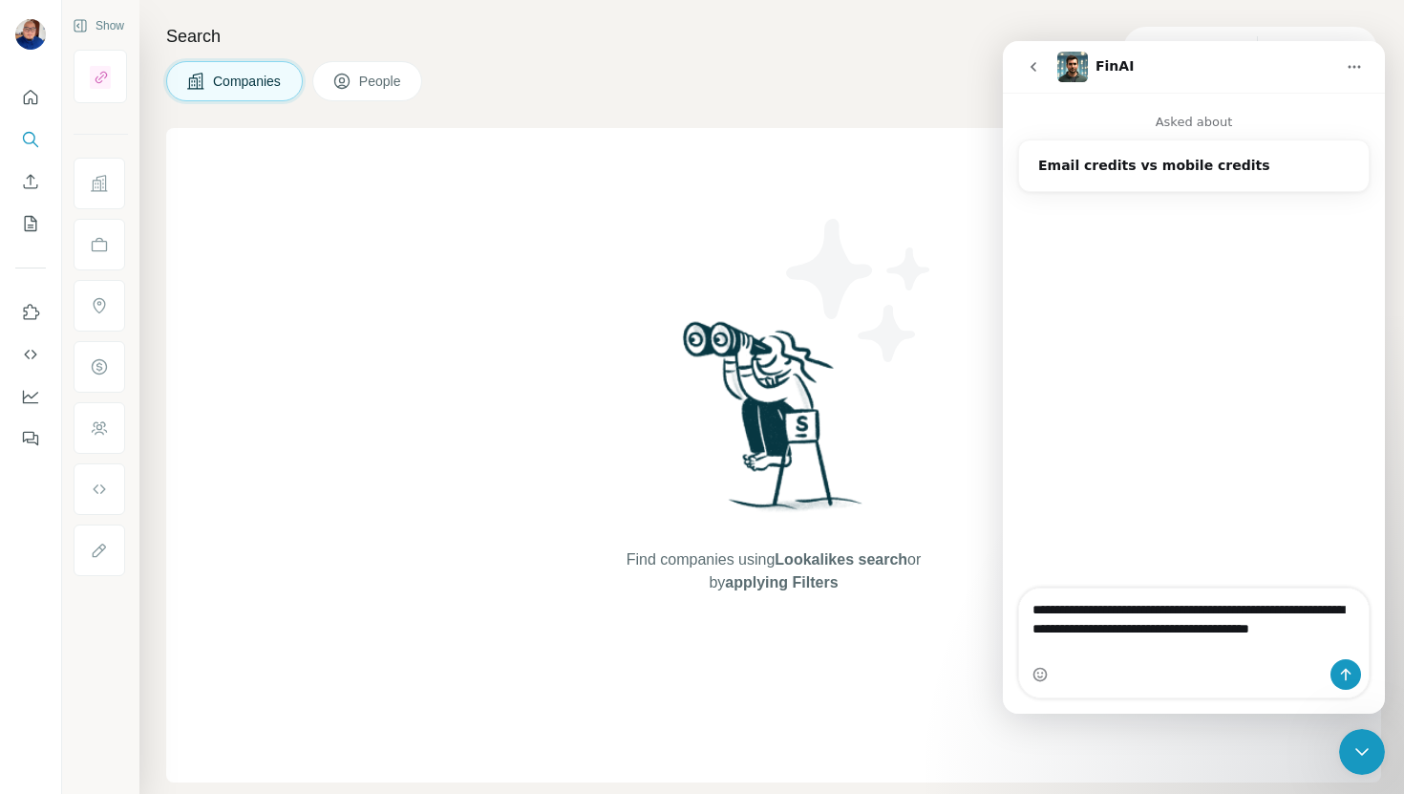
type textarea "**********"
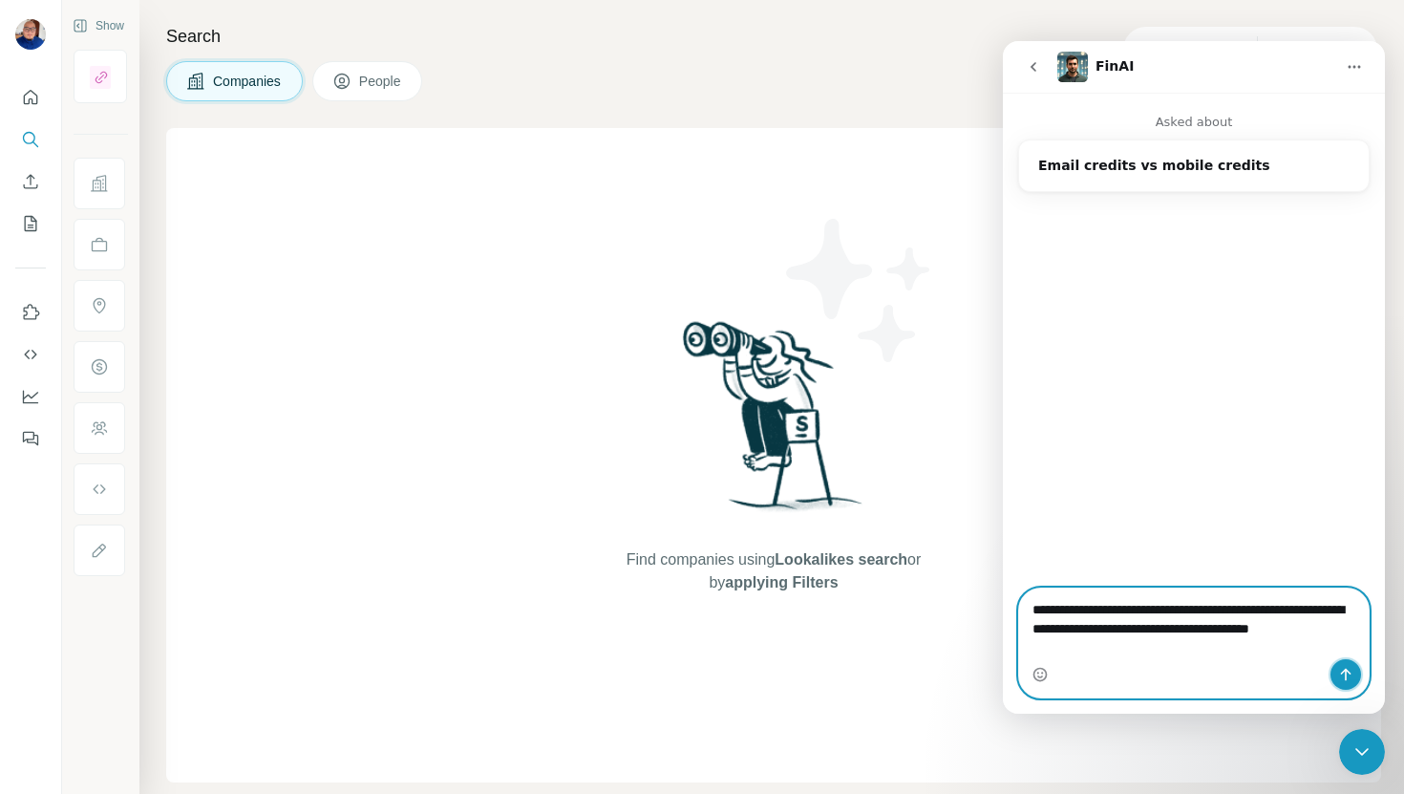
click at [1342, 674] on icon "Send a message…" at bounding box center [1345, 674] width 15 height 15
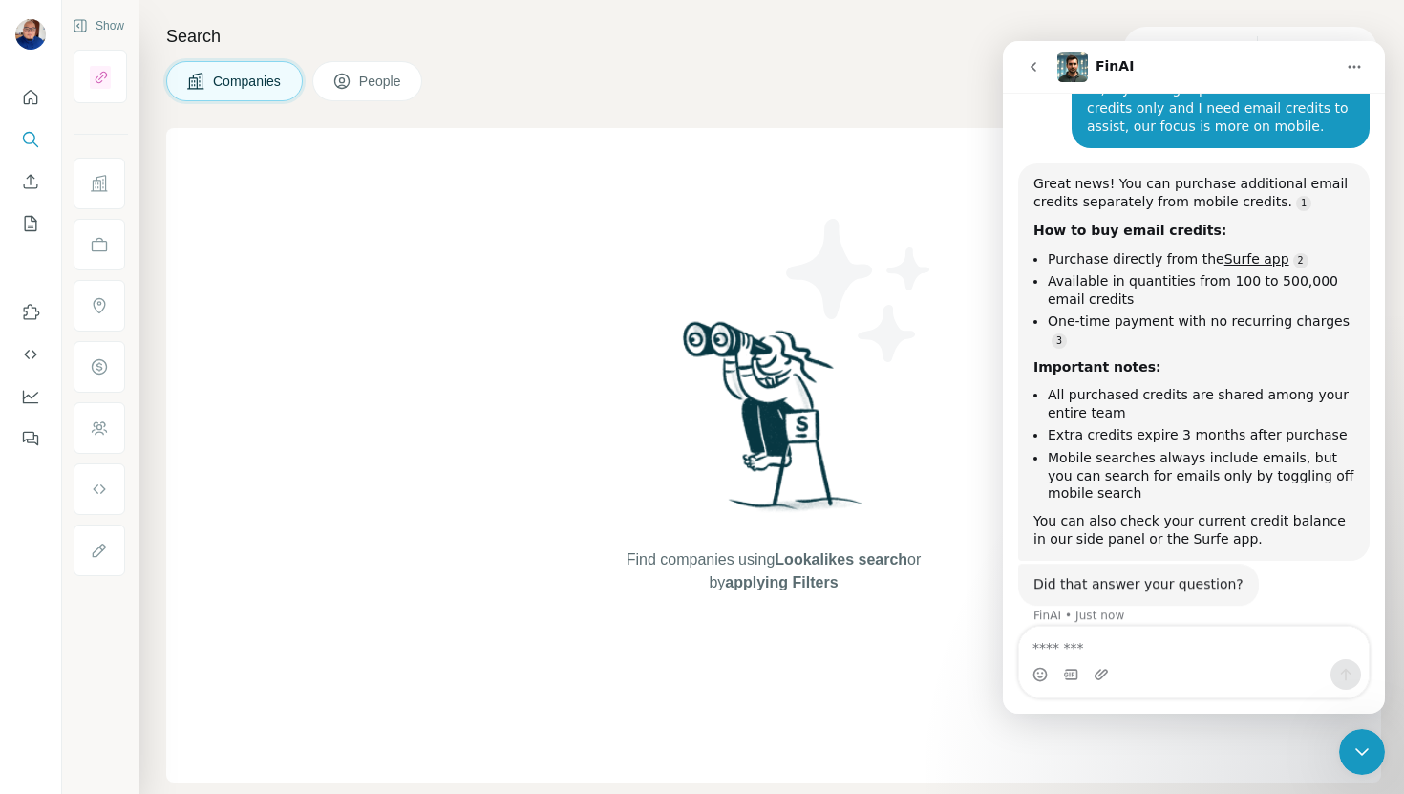
scroll to position [139, 0]
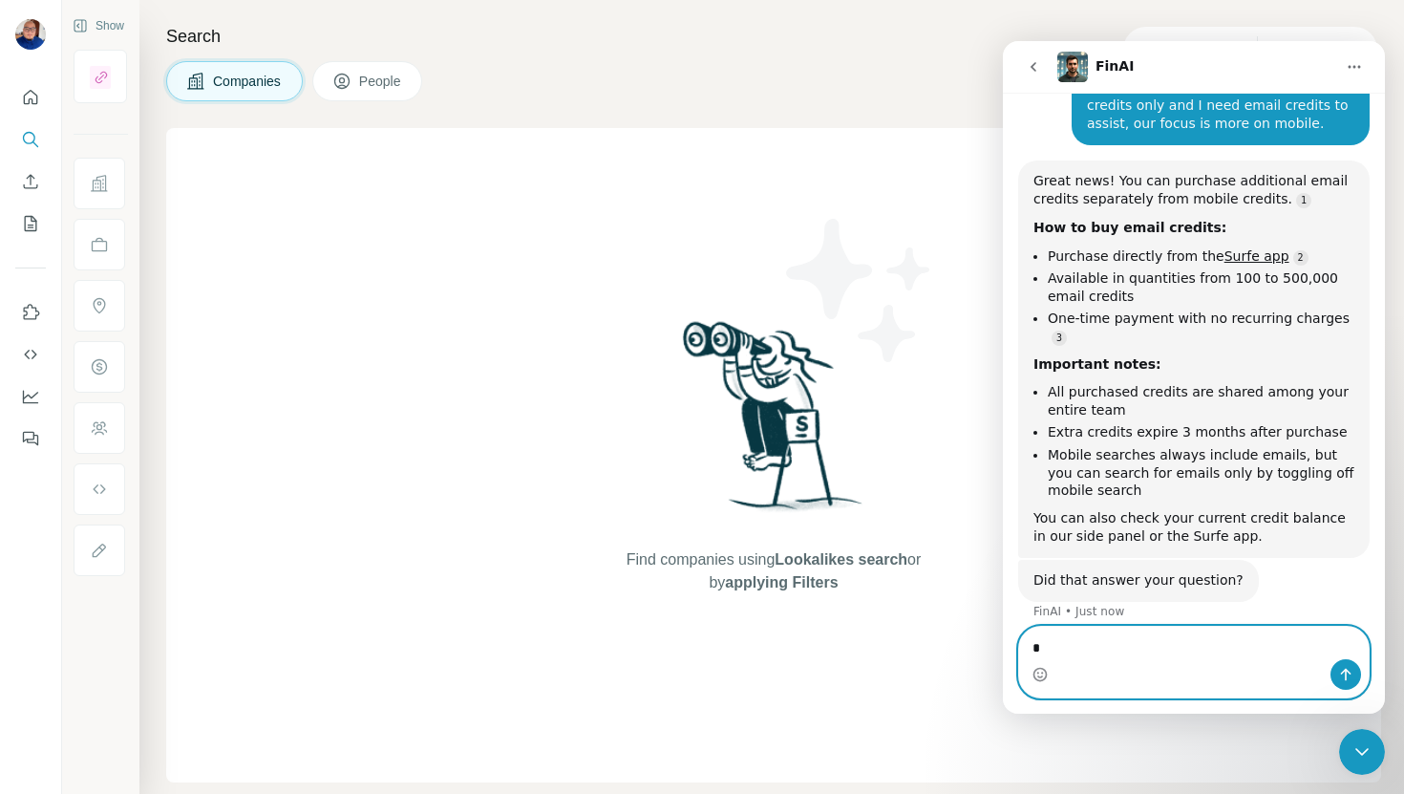
type textarea "**"
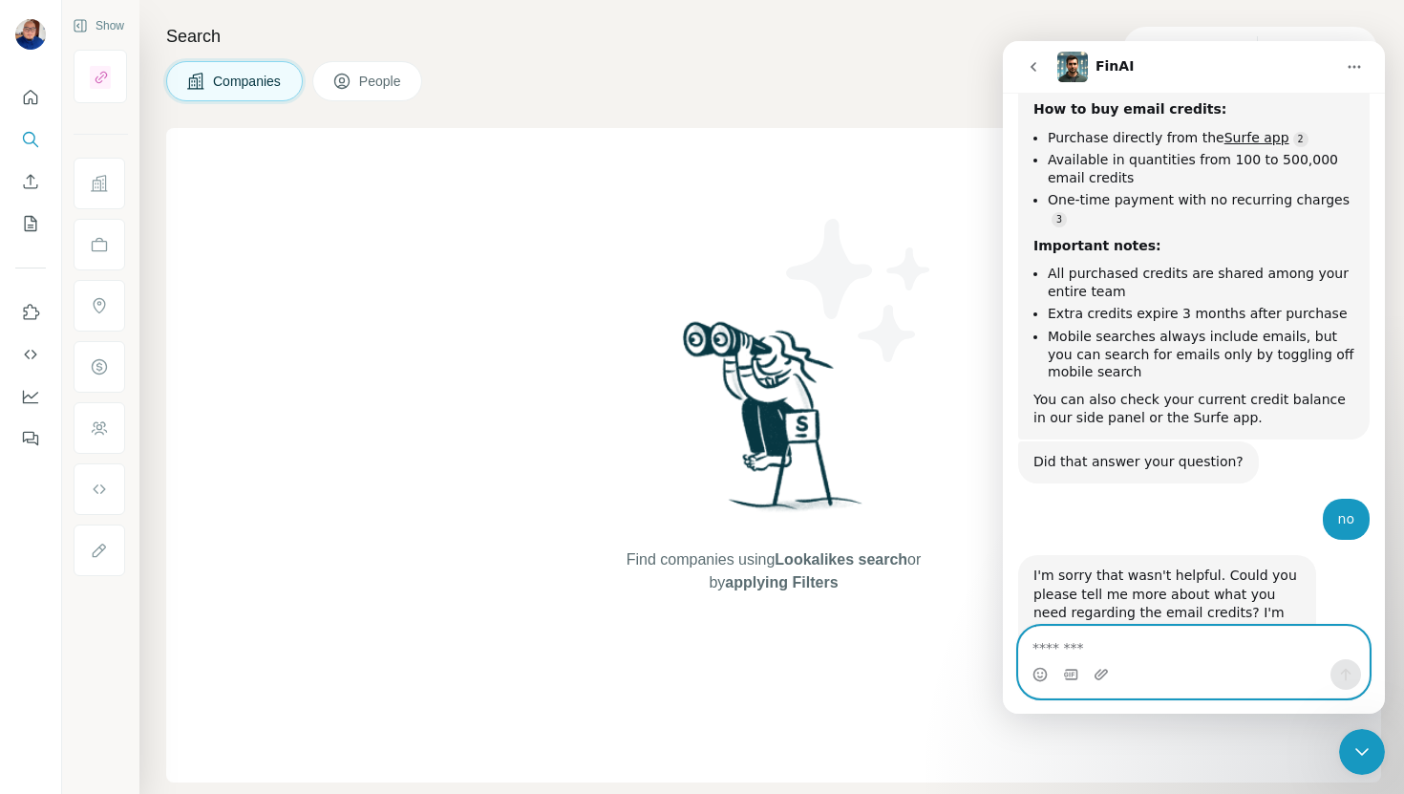
scroll to position [309, 0]
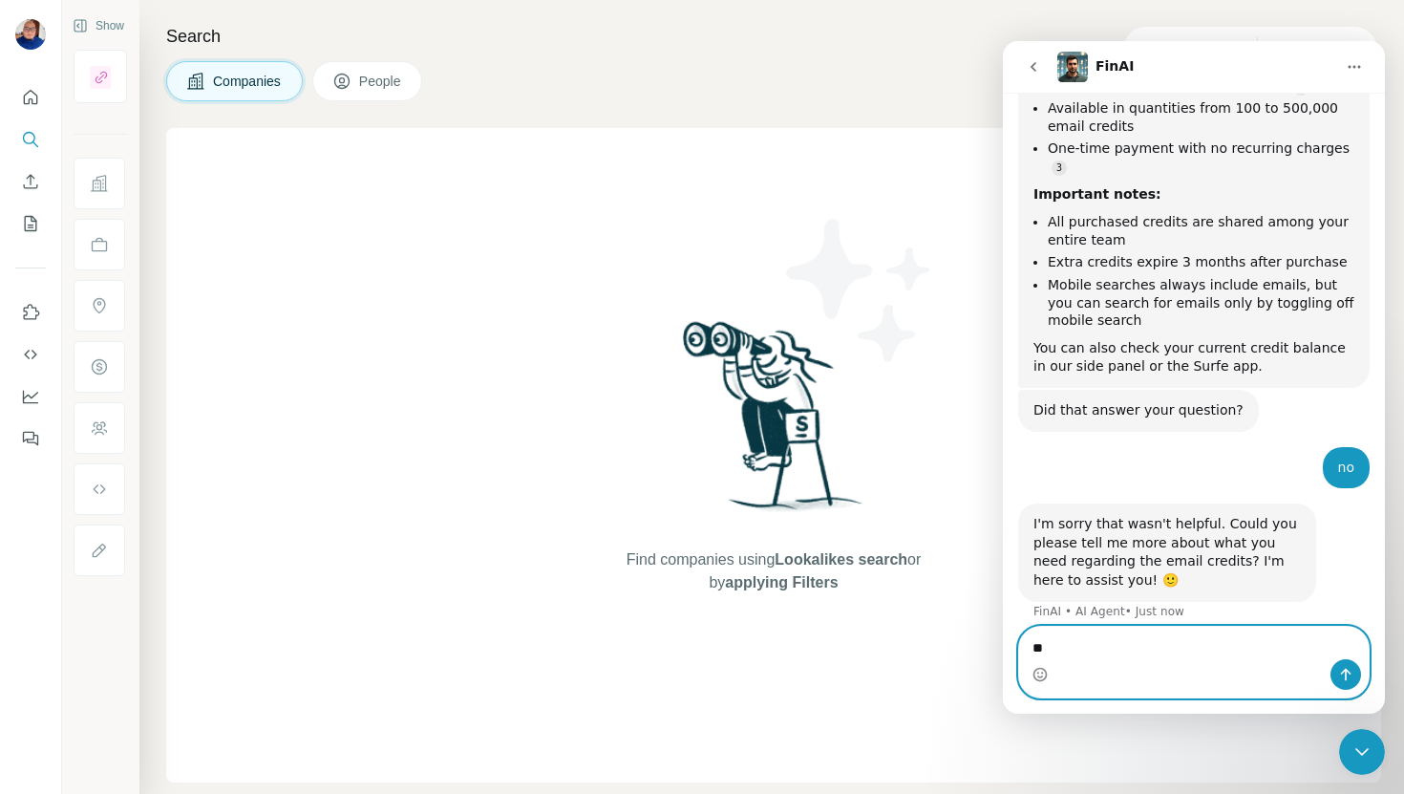
type textarea "*"
type textarea "****"
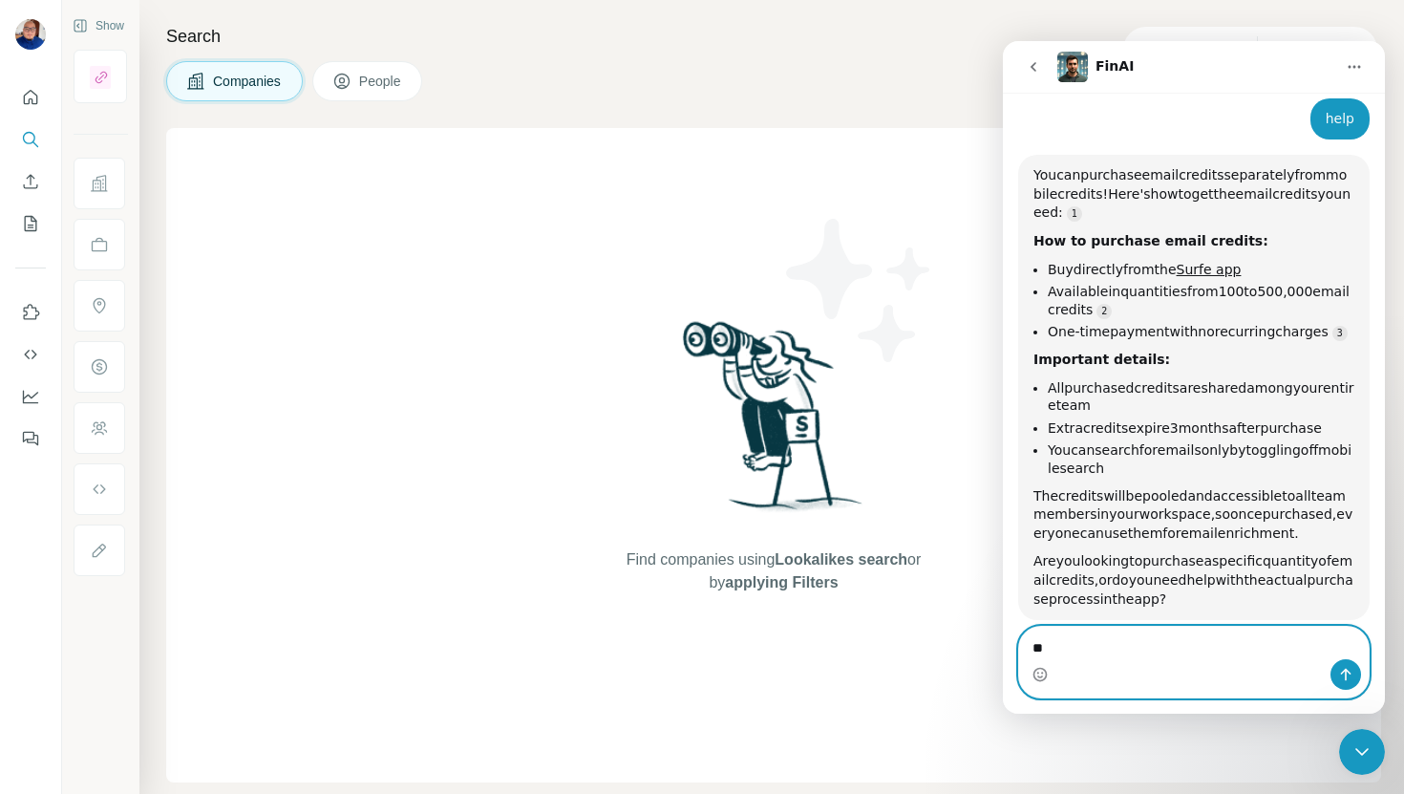
scroll to position [845, 0]
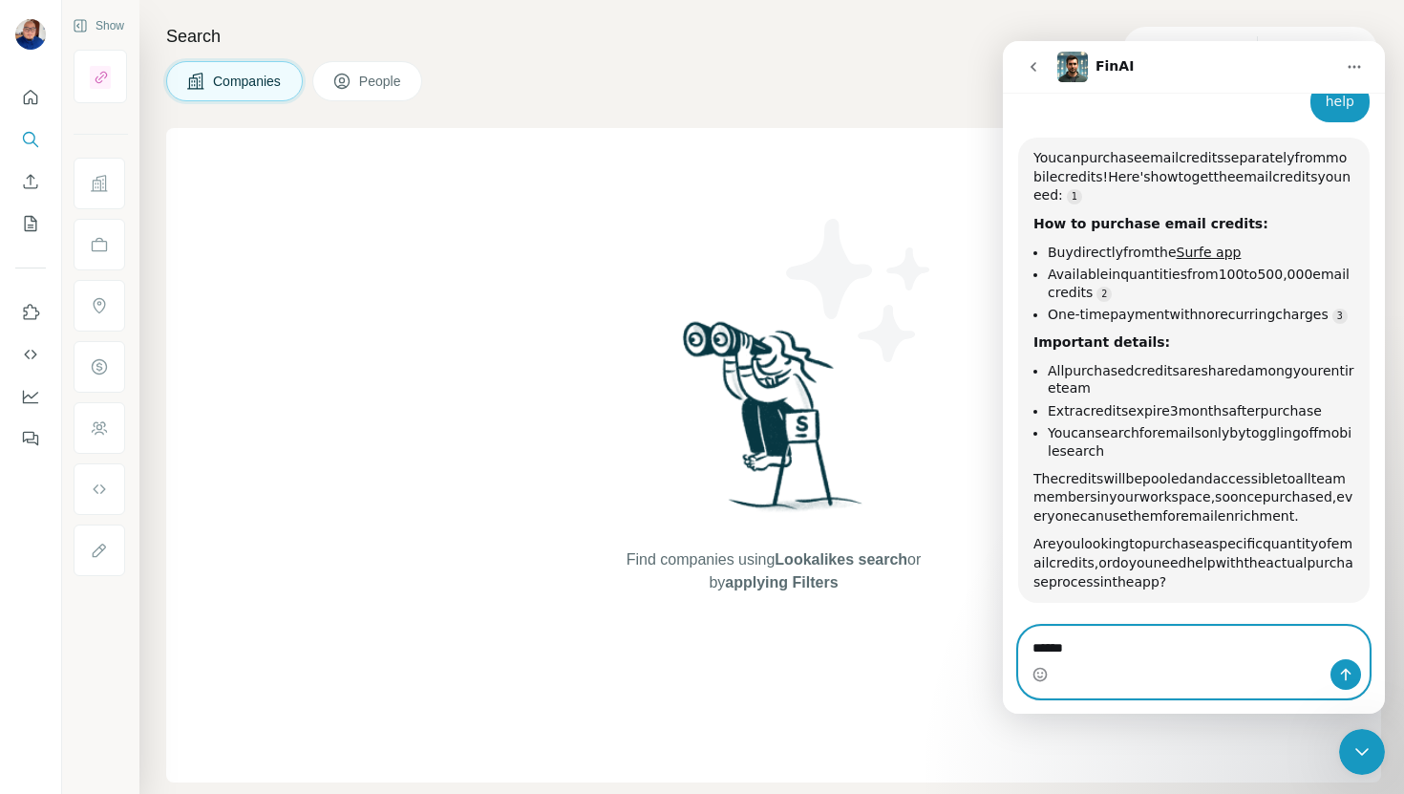
type textarea "*******"
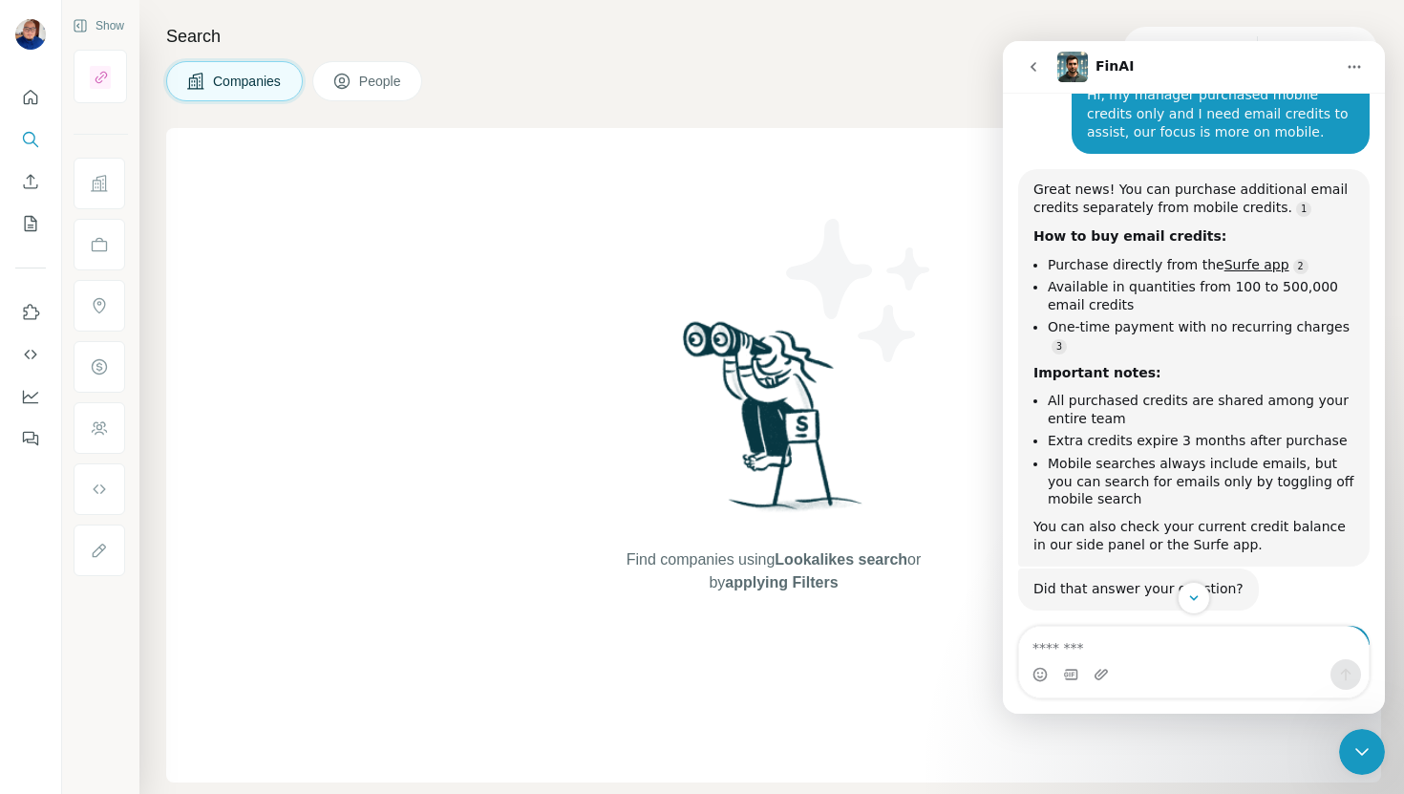
scroll to position [0, 0]
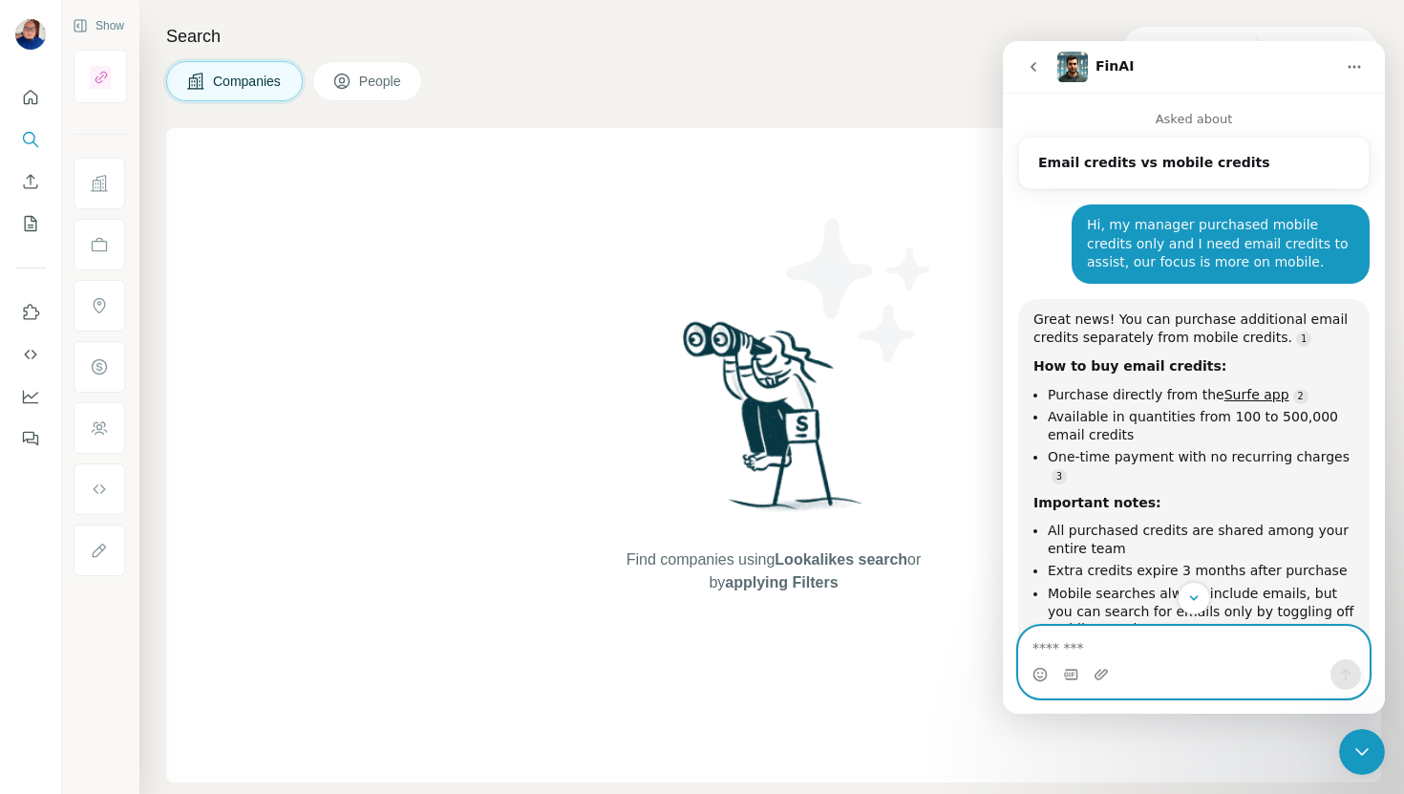
click at [1355, 60] on icon "Home" at bounding box center [1354, 66] width 15 height 15
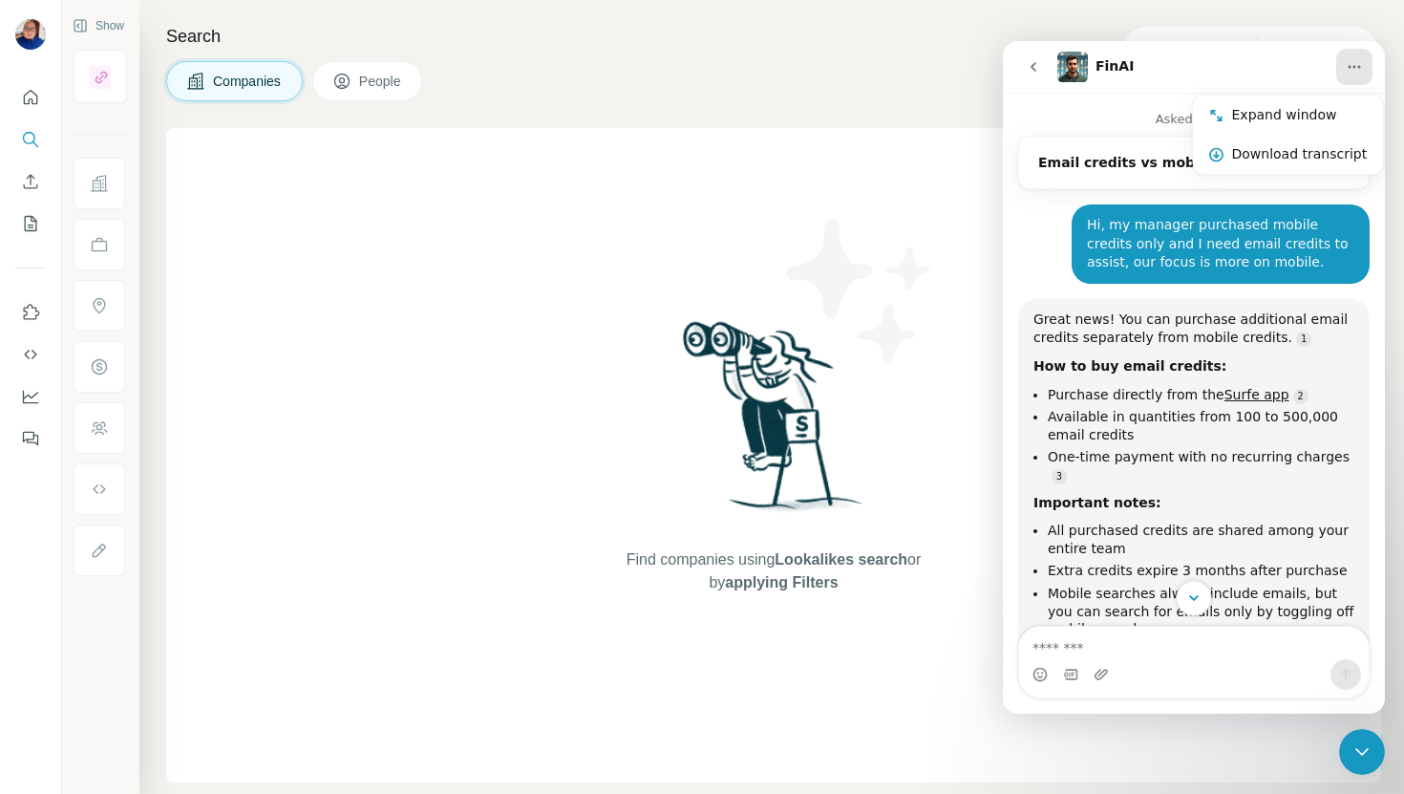
click at [1191, 608] on button "Scroll to bottom" at bounding box center [1193, 597] width 35 height 35
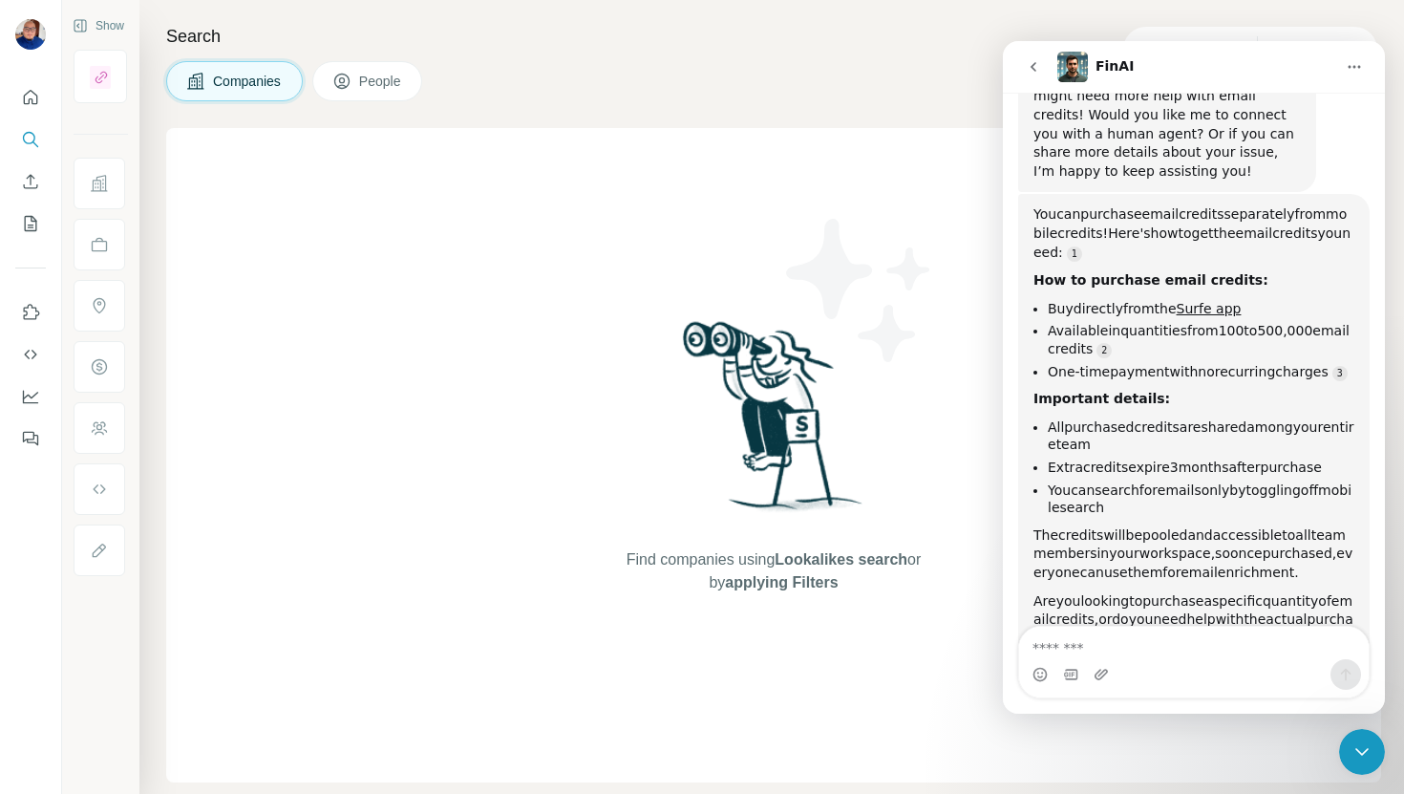
scroll to position [1026, 0]
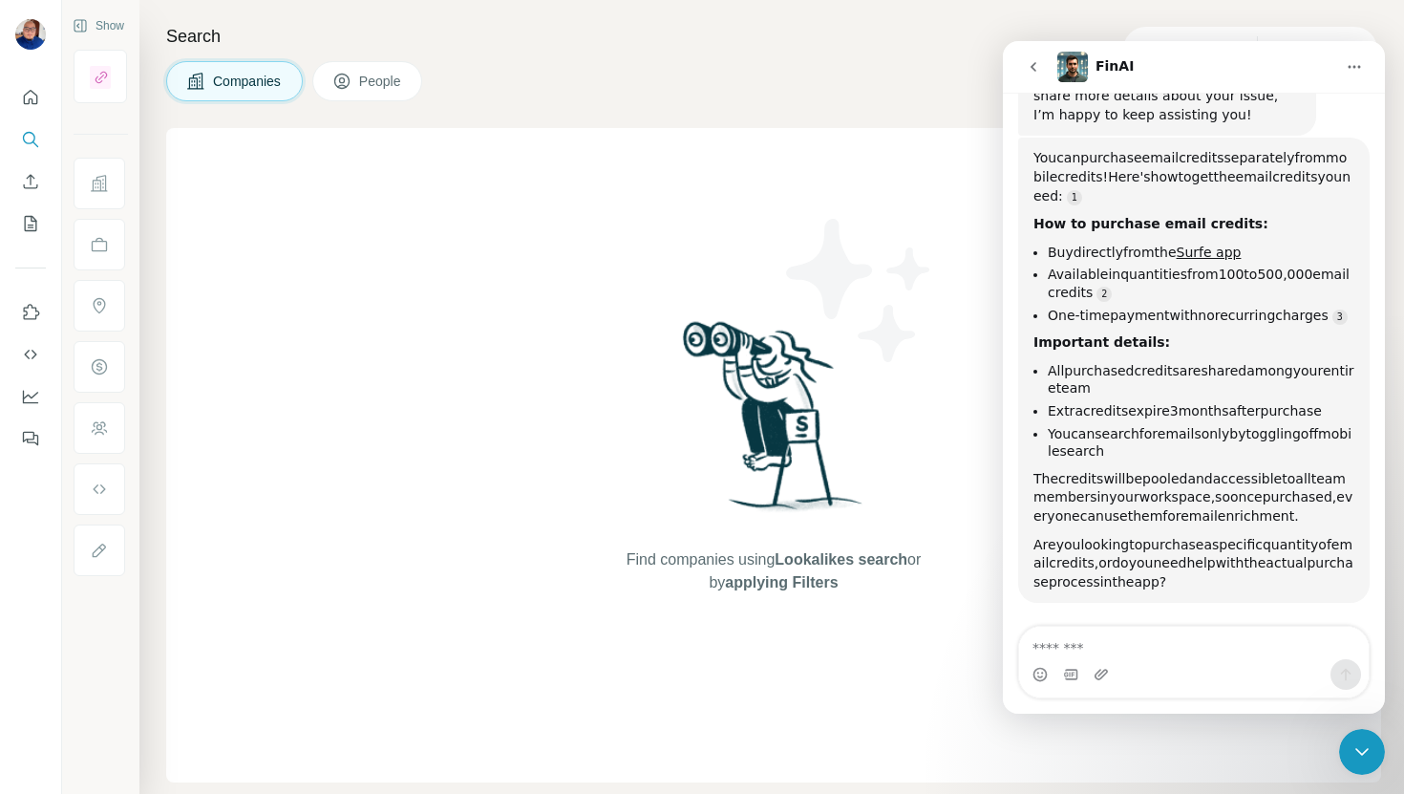
click at [928, 345] on img at bounding box center [860, 290] width 172 height 172
click at [1273, 27] on div "32 99 Buy credits" at bounding box center [1250, 50] width 254 height 46
click at [1070, 42] on nav "FinAI" at bounding box center [1194, 67] width 382 height 52
click at [1033, 61] on icon "go back" at bounding box center [1033, 66] width 15 height 15
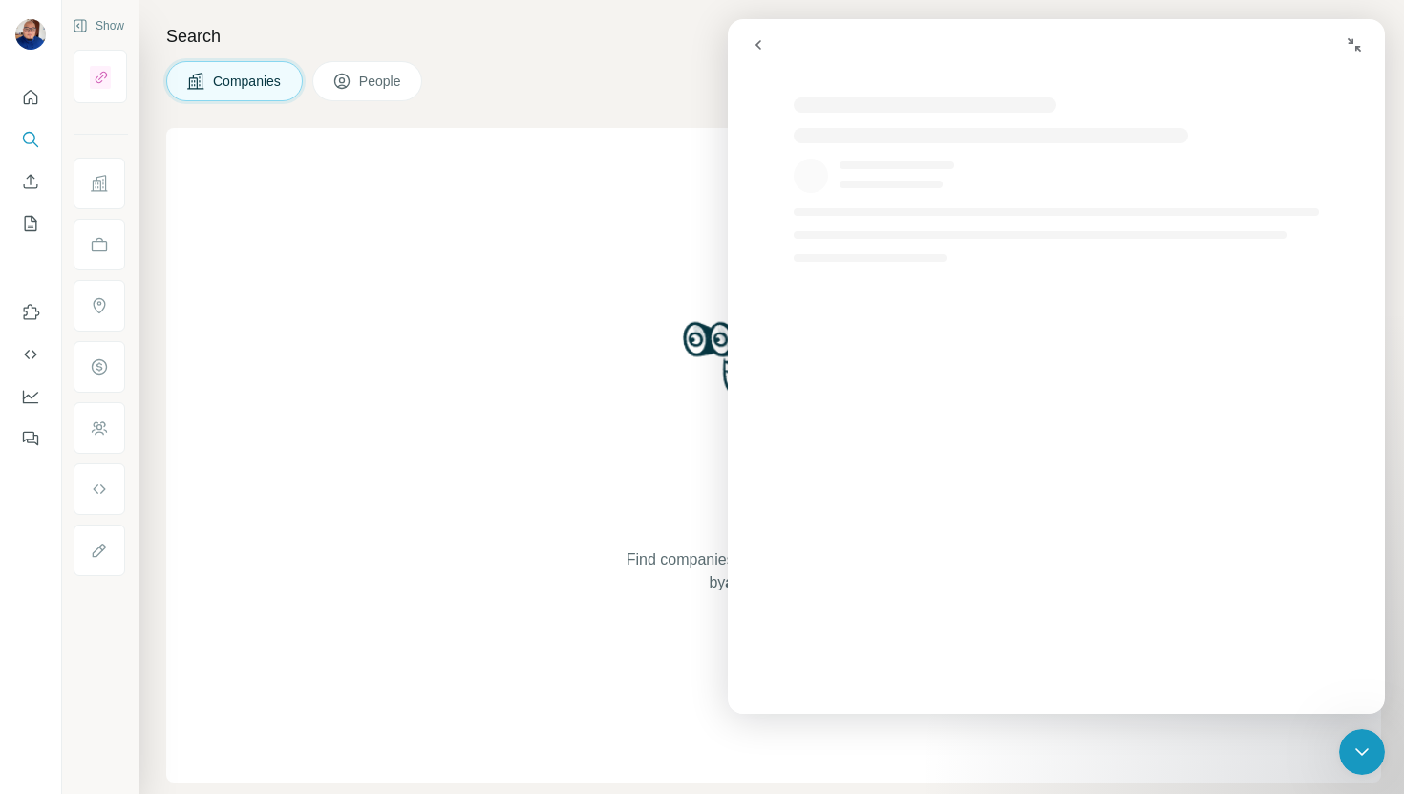
scroll to position [0, 0]
click at [1376, 758] on div "Close Intercom Messenger" at bounding box center [1362, 752] width 46 height 46
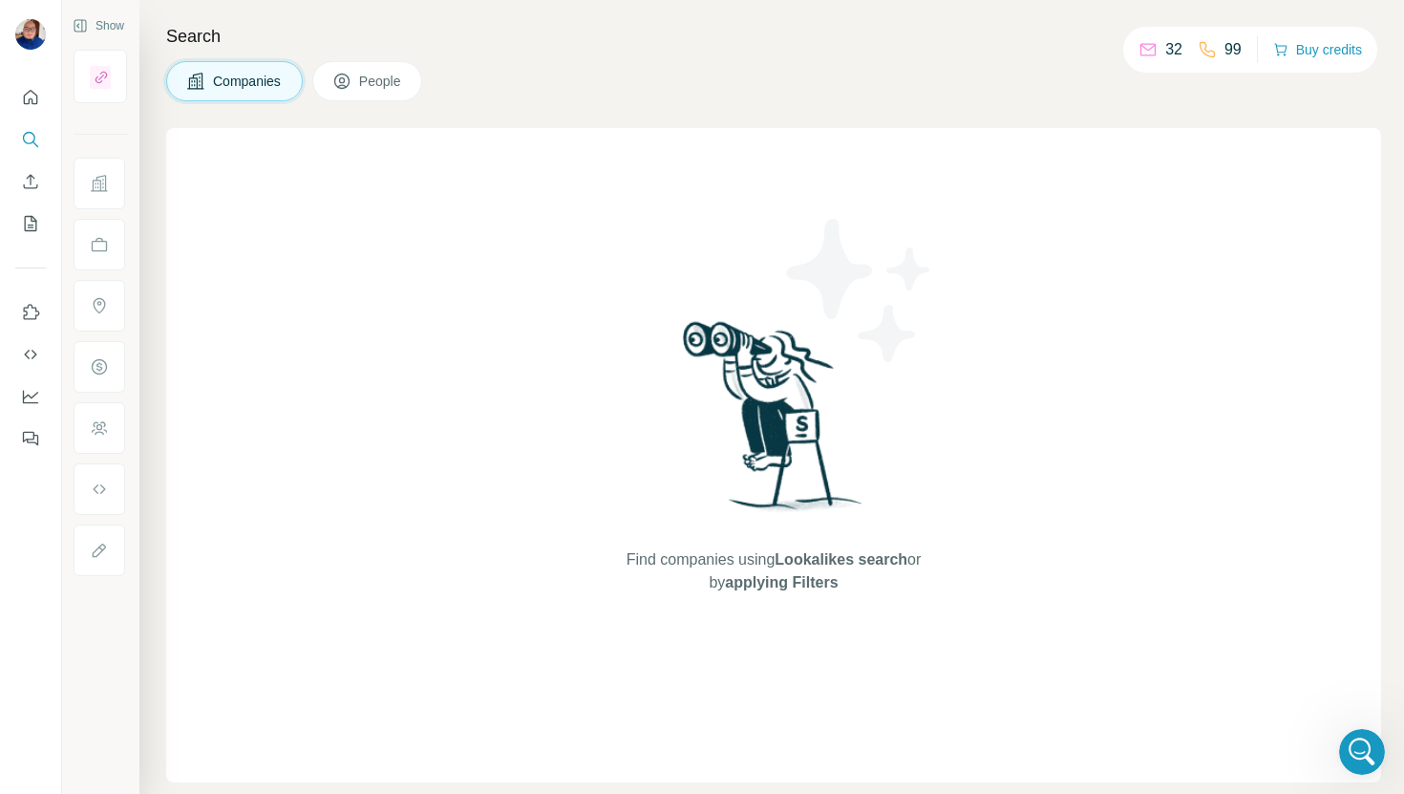
click at [1165, 54] on p "32" at bounding box center [1173, 49] width 17 height 23
click at [1141, 51] on icon at bounding box center [1148, 49] width 19 height 19
click at [1154, 39] on div "32" at bounding box center [1161, 49] width 44 height 23
click at [1303, 48] on button "Buy credits" at bounding box center [1317, 49] width 89 height 27
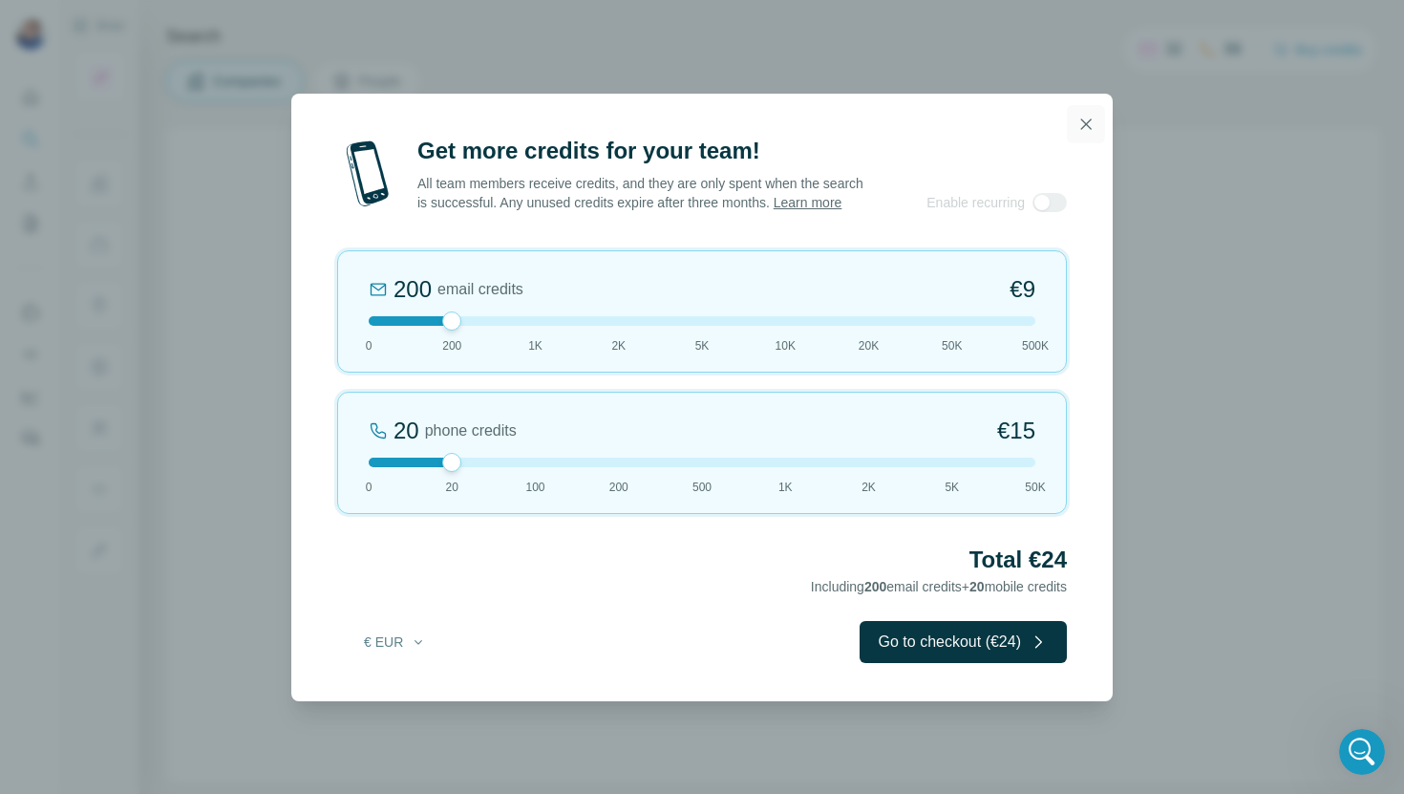
click at [1081, 115] on icon "button" at bounding box center [1086, 124] width 19 height 19
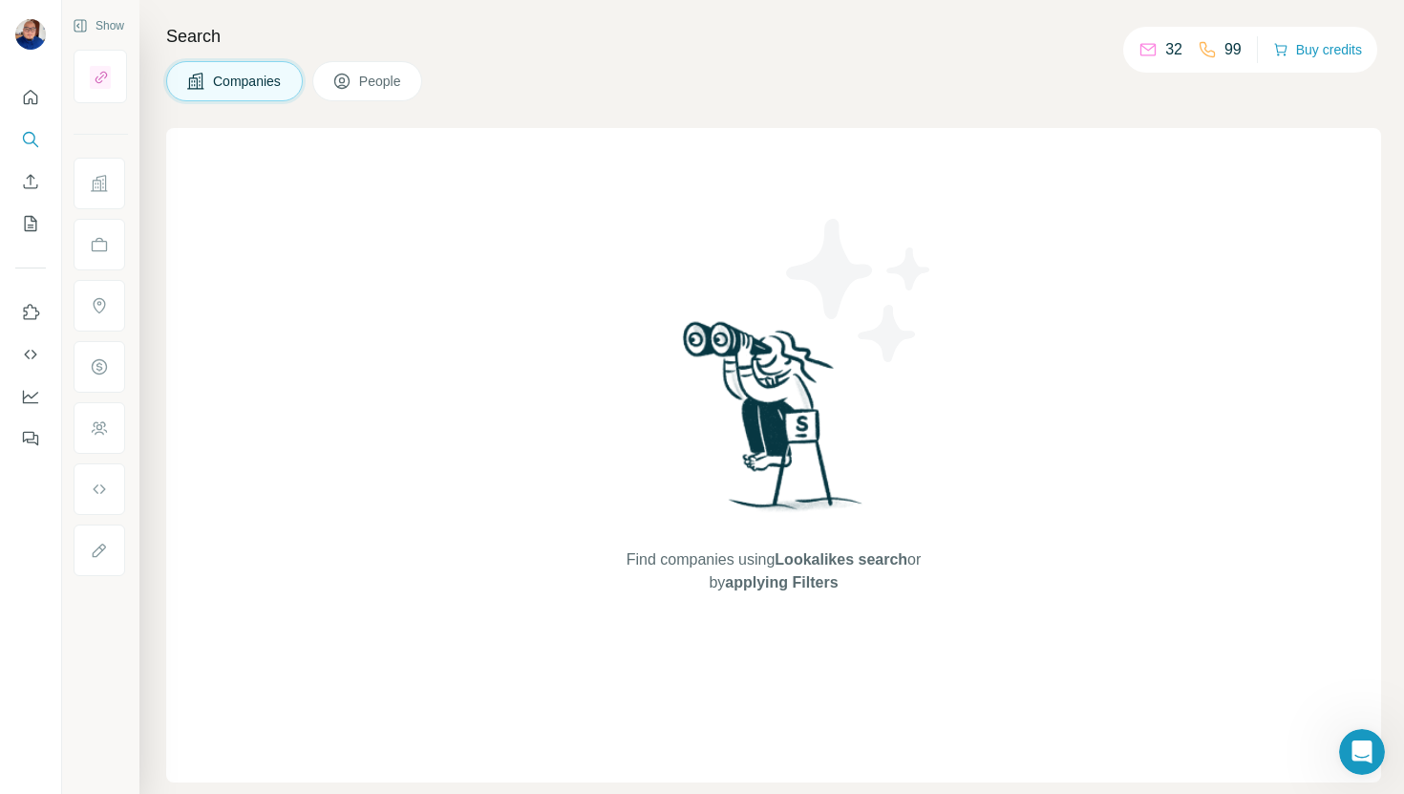
scroll to position [2895, 0]
